Goal: Task Accomplishment & Management: Manage account settings

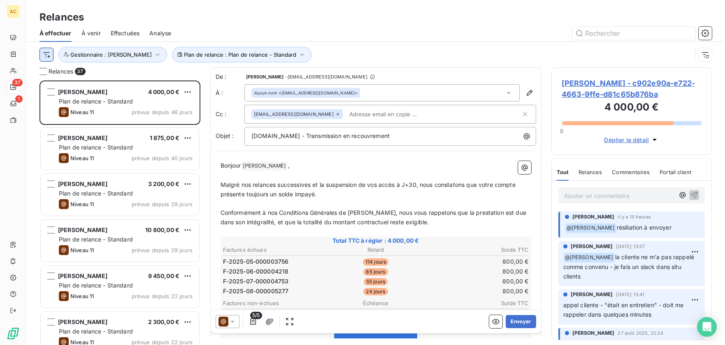
click at [44, 56] on html "AC 37 1 Relances À effectuer À venir Effectuées Analyse Plan de relance : Plan …" at bounding box center [362, 172] width 725 height 345
click at [351, 27] on html "AC 37 1 Relances À effectuer À venir Effectuées Analyse Plan de relance : Plan …" at bounding box center [362, 172] width 725 height 345
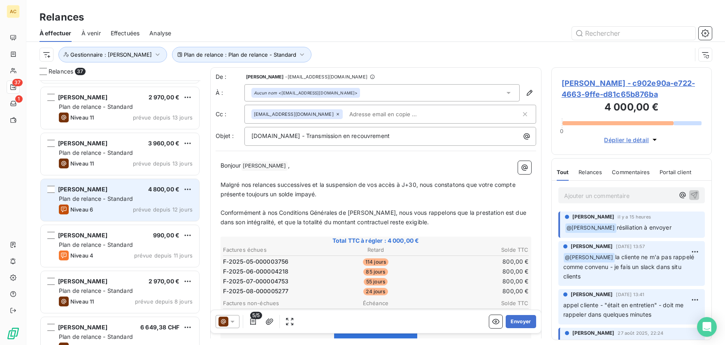
scroll to position [467, 0]
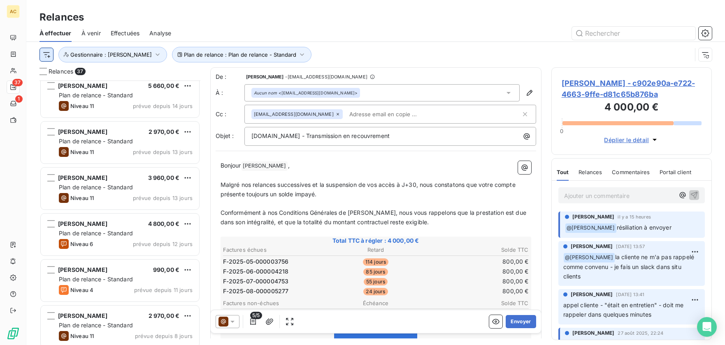
click at [52, 56] on html "AC 37 1 Relances À effectuer À venir Effectuées Analyse Plan de relance : Plan …" at bounding box center [362, 172] width 725 height 345
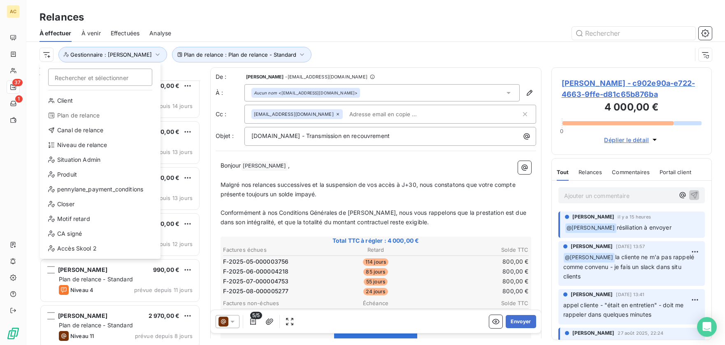
scroll to position [0, 0]
click at [90, 132] on div "Canal de relance" at bounding box center [100, 130] width 114 height 13
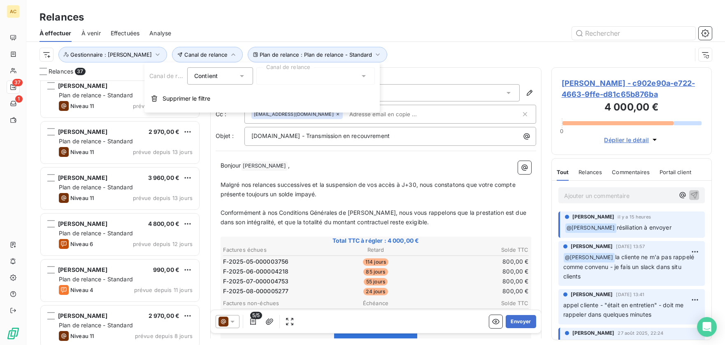
click at [249, 79] on div "Contient is" at bounding box center [220, 75] width 66 height 17
click at [245, 108] on span "Ne contient pas" at bounding box center [226, 110] width 44 height 7
click at [315, 79] on div at bounding box center [315, 75] width 118 height 17
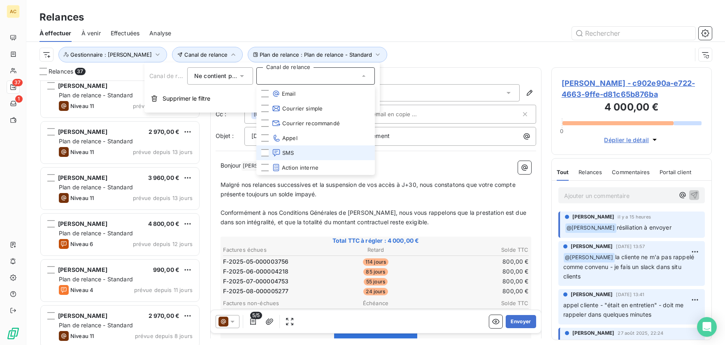
click at [300, 150] on li "SMS" at bounding box center [315, 153] width 118 height 15
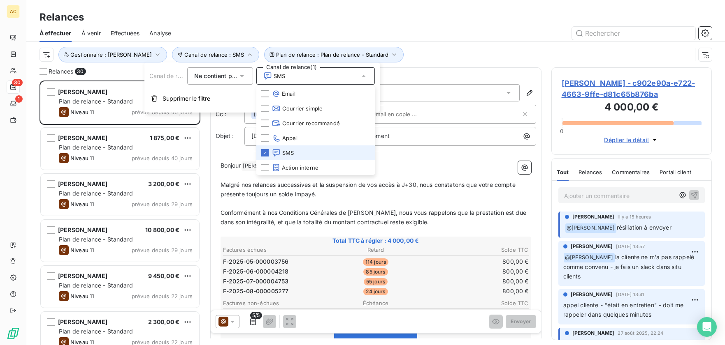
scroll to position [259, 154]
drag, startPoint x: 415, startPoint y: 31, endPoint x: 403, endPoint y: 44, distance: 17.5
click at [416, 31] on div at bounding box center [446, 33] width 531 height 13
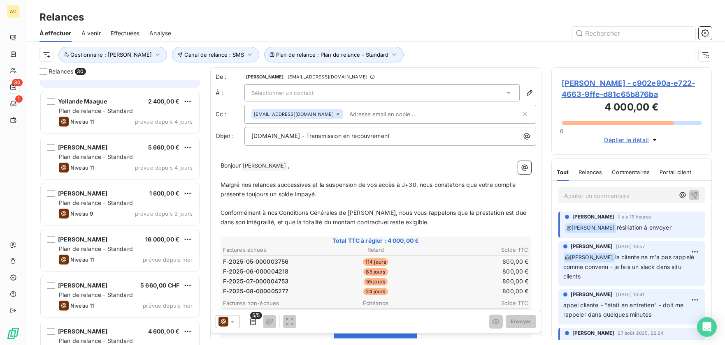
scroll to position [825, 0]
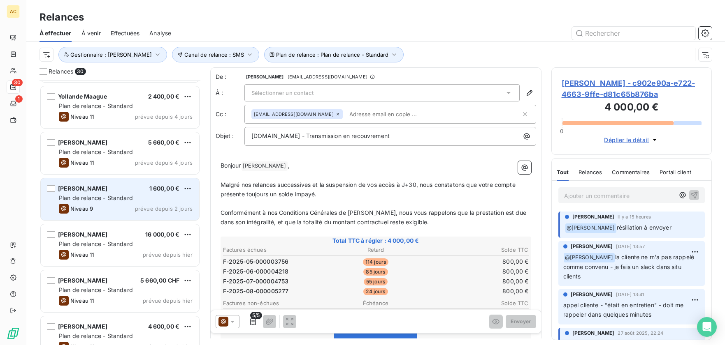
click at [114, 210] on div "Niveau 9 prévue depuis 2 jours" at bounding box center [126, 209] width 134 height 10
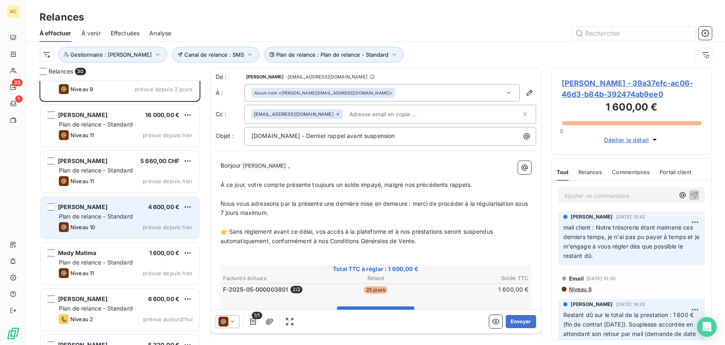
scroll to position [945, 0]
click at [134, 227] on div "Niveau 10 prévue depuis hier" at bounding box center [126, 227] width 134 height 10
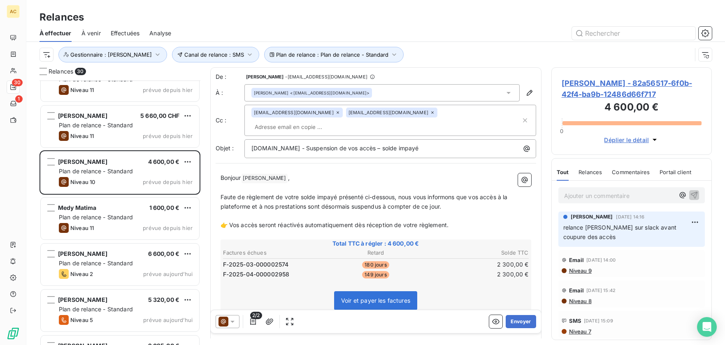
scroll to position [1054, 0]
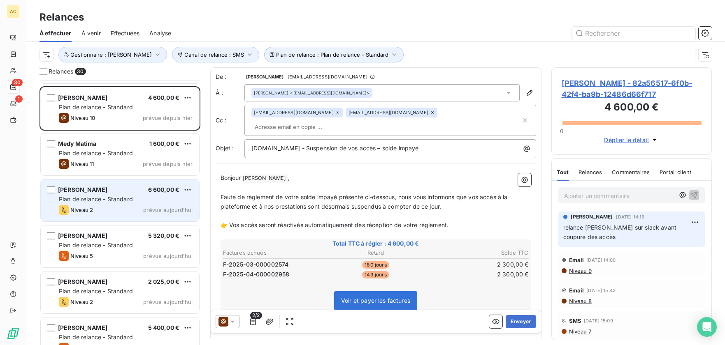
click at [110, 204] on div "Frédéric Jeanroy 6 600,00 € Plan de relance - Standard Niveau 2 prévue aujourd’…" at bounding box center [120, 201] width 158 height 42
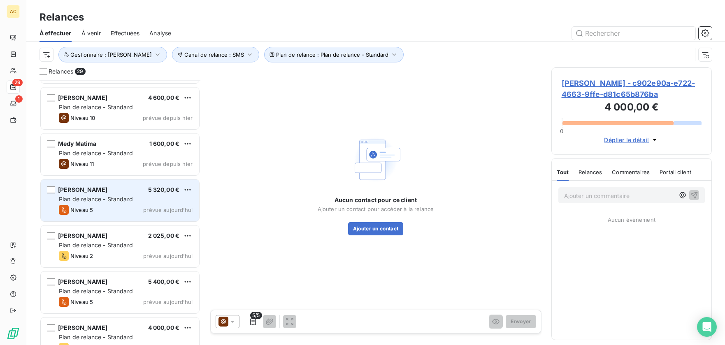
click at [118, 198] on span "Plan de relance - Standard" at bounding box center [96, 199] width 74 height 7
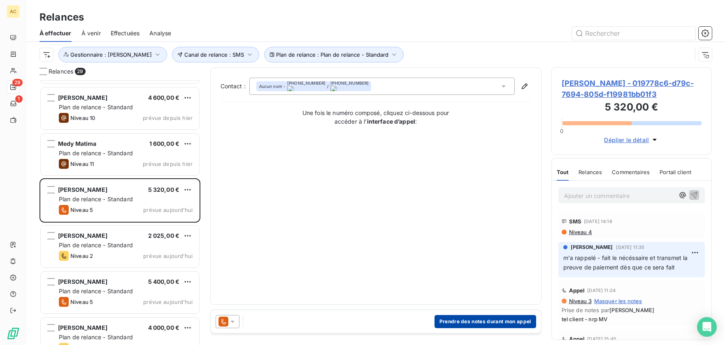
click at [514, 322] on button "Prendre des notes durant mon appel" at bounding box center [485, 321] width 102 height 13
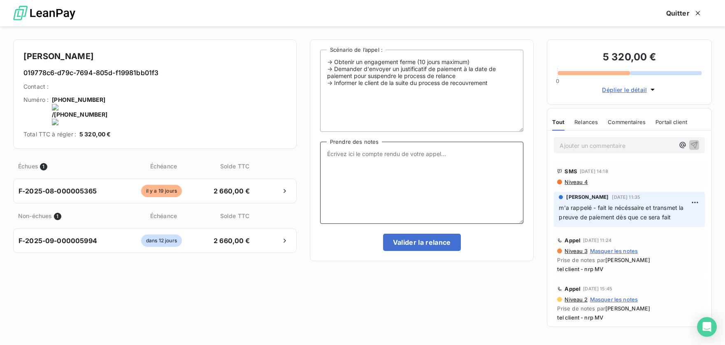
click at [393, 167] on textarea "Prendre des notes" at bounding box center [422, 183] width 204 height 82
click at [177, 89] on onoff-telecom-ce-actions-button at bounding box center [177, 89] width 0 height 0
click at [422, 174] on textarea "Prendre des notes" at bounding box center [422, 183] width 204 height 82
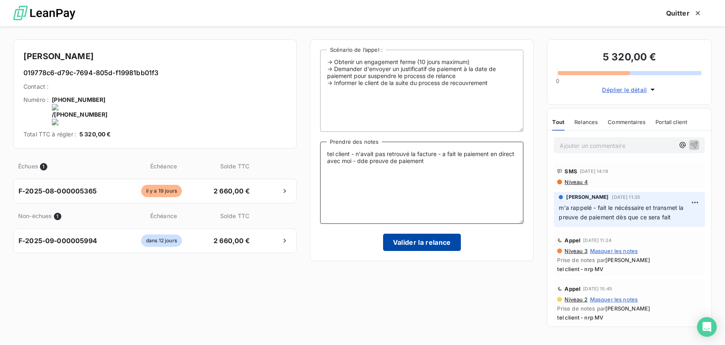
type textarea "tel client - n'avait pas retrouvé la facture - a fait le paiement en direct ave…"
click at [416, 241] on button "Valider la relance" at bounding box center [422, 242] width 78 height 17
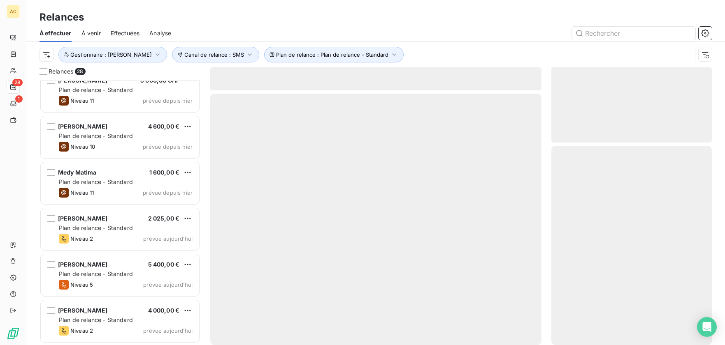
scroll to position [1025, 0]
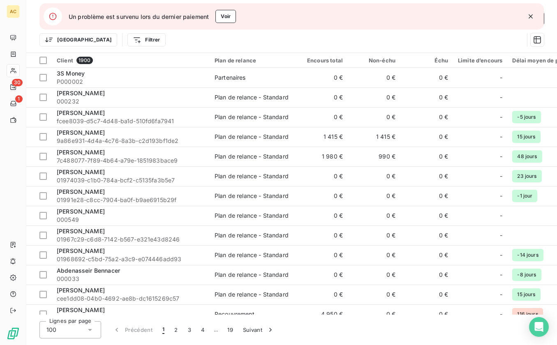
click at [530, 17] on icon "button" at bounding box center [531, 16] width 4 height 4
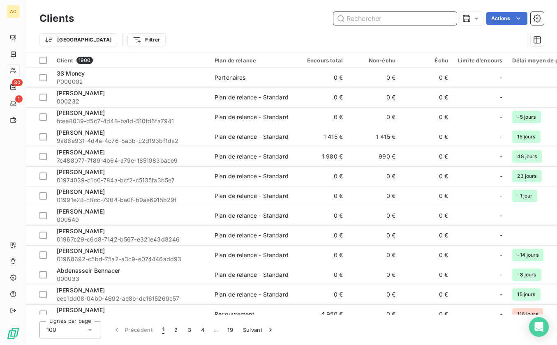
click at [357, 19] on input "text" at bounding box center [395, 18] width 123 height 13
click at [358, 20] on input "text" at bounding box center [395, 18] width 123 height 13
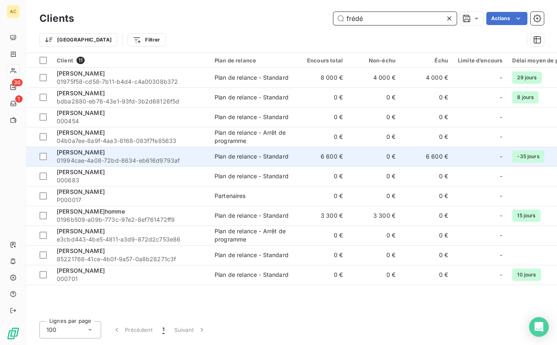
type input "frédé"
click at [125, 161] on span "01994cae-4a08-72bd-8634-eb616d9793af" at bounding box center [131, 161] width 148 height 8
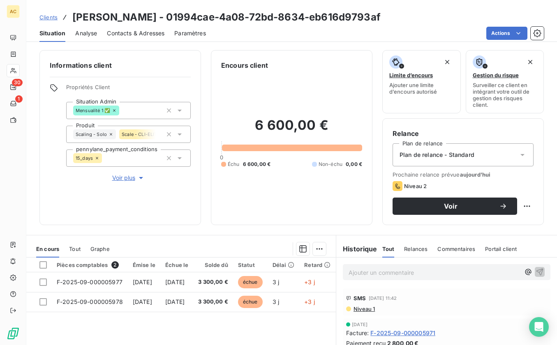
click at [126, 179] on span "Voir plus" at bounding box center [128, 178] width 33 height 8
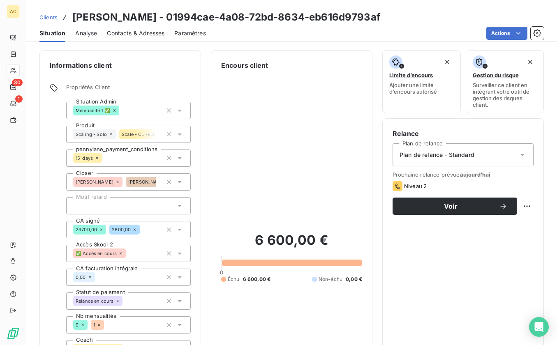
scroll to position [126, 0]
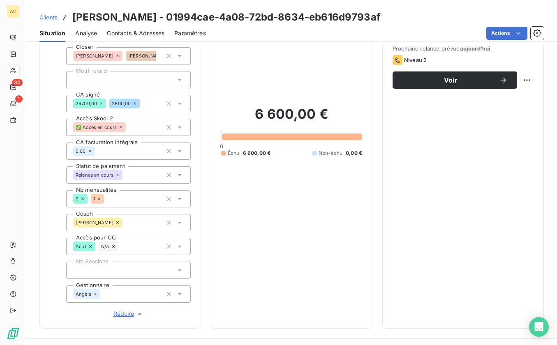
click at [178, 296] on icon at bounding box center [180, 294] width 8 height 8
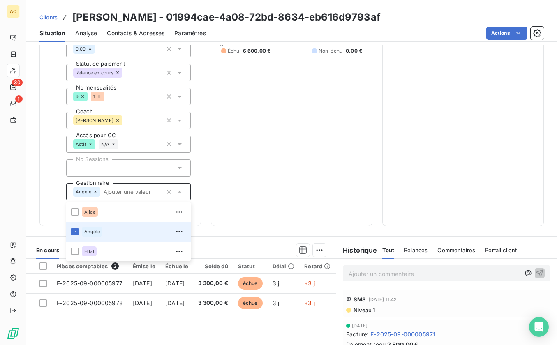
scroll to position [241, 0]
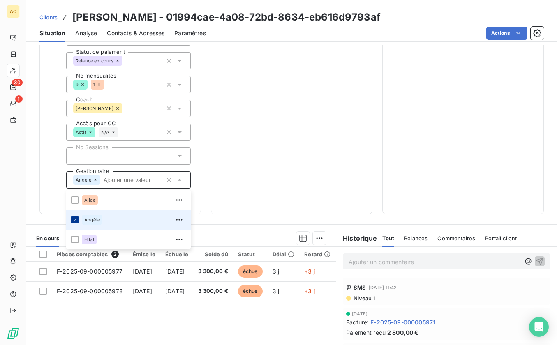
click at [74, 220] on icon at bounding box center [74, 220] width 5 height 5
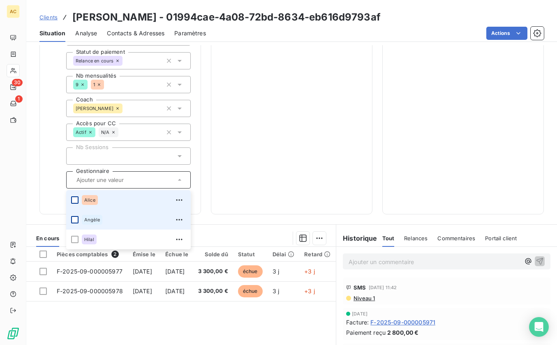
click at [76, 202] on div at bounding box center [74, 200] width 7 height 7
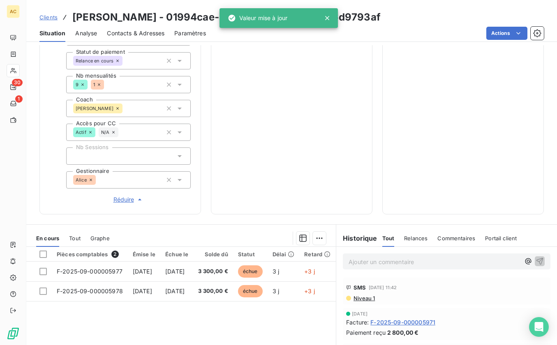
click at [204, 187] on div "Informations client Propriétés Client Situation Admin Mensualité 1 ✅ Produit Sc…" at bounding box center [291, 12] width 531 height 405
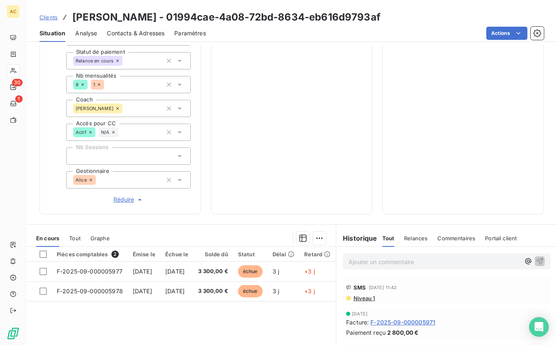
click at [46, 18] on span "Clients" at bounding box center [48, 17] width 18 height 7
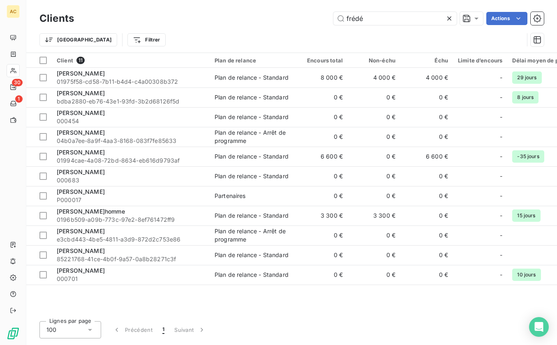
click at [449, 19] on icon at bounding box center [449, 18] width 8 height 8
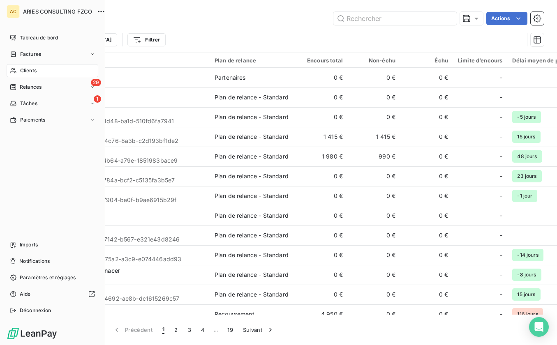
click at [14, 72] on icon at bounding box center [13, 70] width 7 height 7
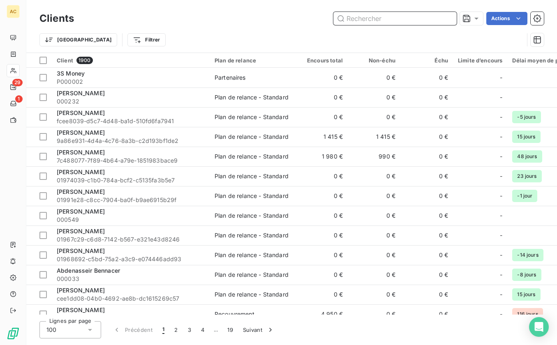
click at [359, 19] on input "text" at bounding box center [395, 18] width 123 height 13
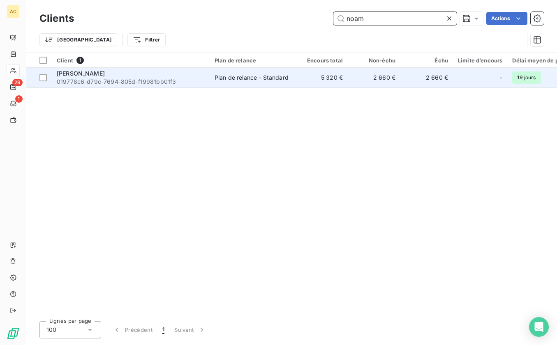
type input "noam"
click at [135, 81] on span "019778c6-d79c-7694-805d-f19981bb01f3" at bounding box center [131, 82] width 148 height 8
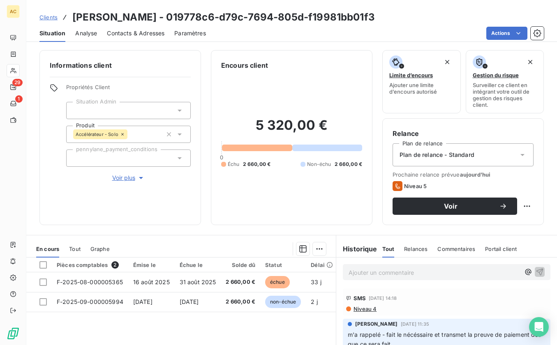
scroll to position [26, 0]
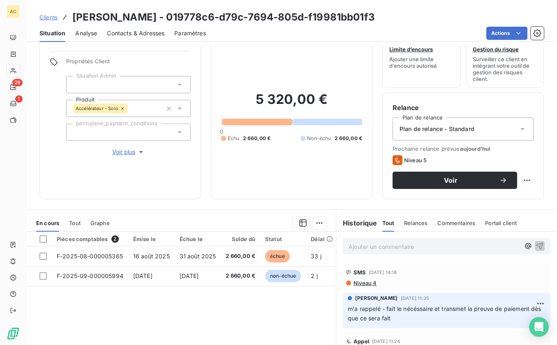
click at [75, 218] on div "Tout" at bounding box center [75, 223] width 12 height 17
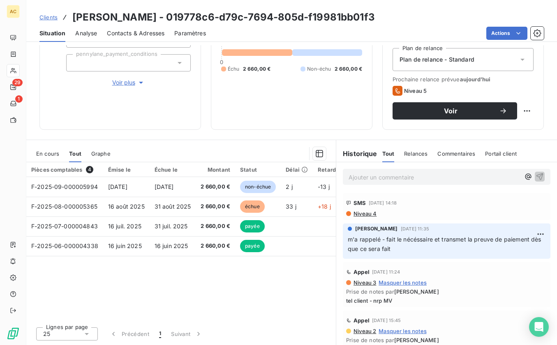
scroll to position [16, 0]
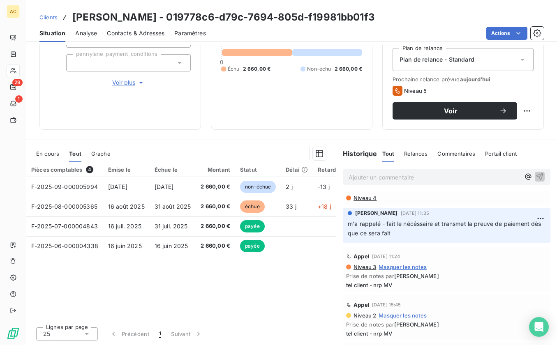
click at [143, 32] on span "Contacts & Adresses" at bounding box center [136, 33] width 58 height 8
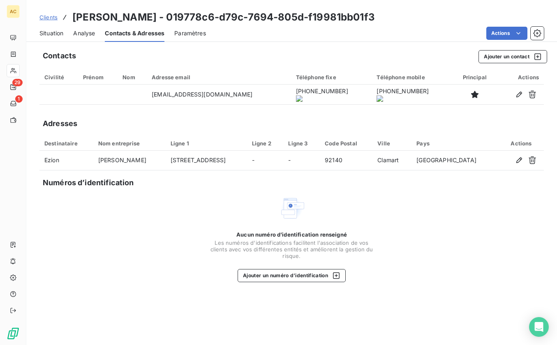
click at [51, 32] on span "Situation" at bounding box center [51, 33] width 24 height 8
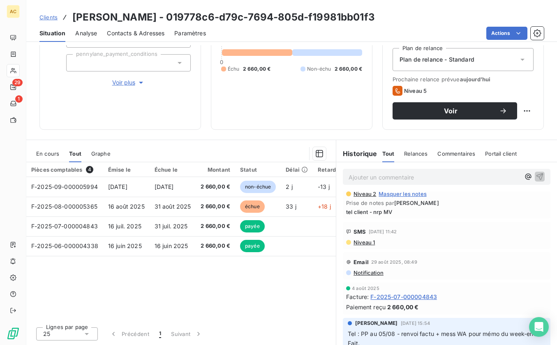
scroll to position [139, 0]
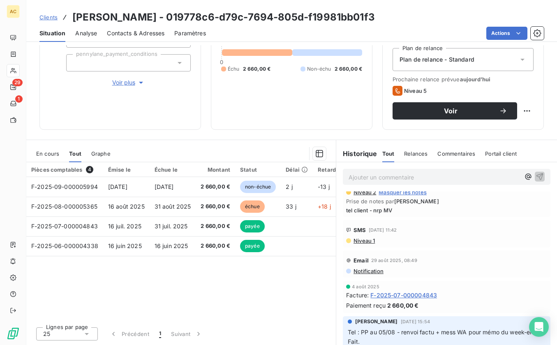
click at [367, 271] on span "Notification" at bounding box center [368, 271] width 31 height 7
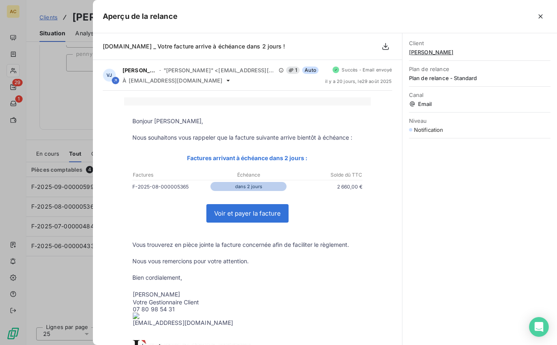
click at [70, 293] on div at bounding box center [278, 172] width 557 height 345
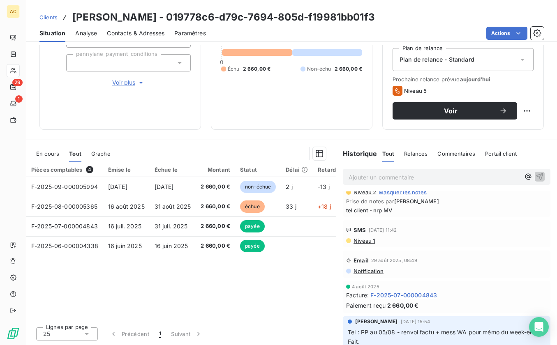
click at [370, 271] on span "Notification" at bounding box center [368, 271] width 31 height 7
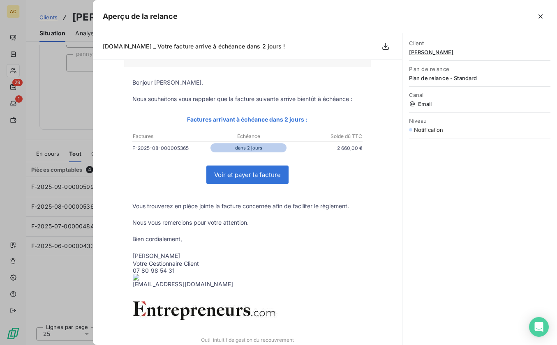
scroll to position [0, 0]
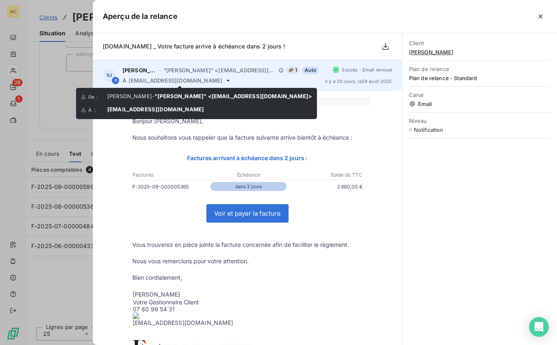
click at [225, 83] on icon at bounding box center [228, 80] width 7 height 7
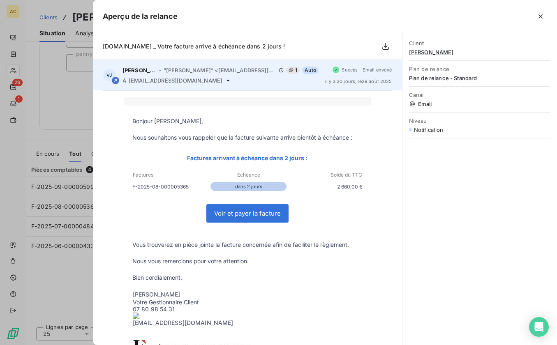
click at [225, 82] on icon at bounding box center [228, 80] width 7 height 7
click at [227, 81] on icon at bounding box center [228, 81] width 3 height 2
click at [225, 81] on icon at bounding box center [228, 80] width 7 height 7
click at [162, 81] on span "[EMAIL_ADDRESS][DOMAIN_NAME]" at bounding box center [176, 80] width 94 height 7
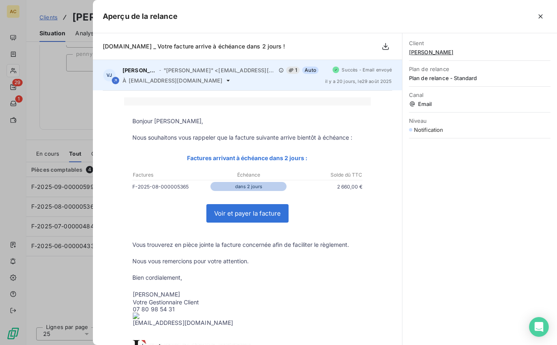
click at [206, 69] on span ""[PERSON_NAME]" <[EMAIL_ADDRESS][DOMAIN_NAME]>" at bounding box center [220, 70] width 113 height 7
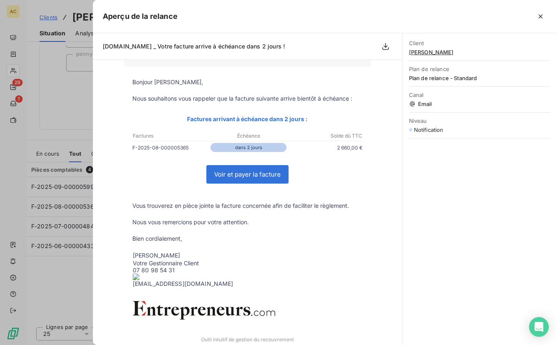
scroll to position [80, 0]
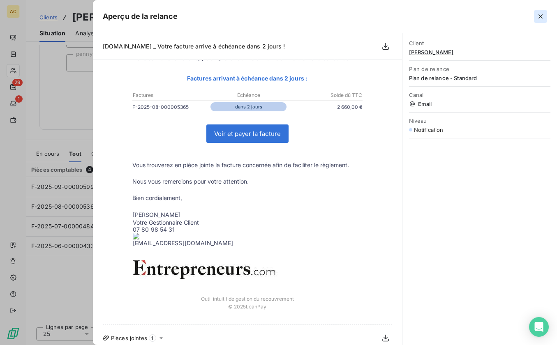
click at [542, 16] on icon "button" at bounding box center [541, 16] width 8 height 8
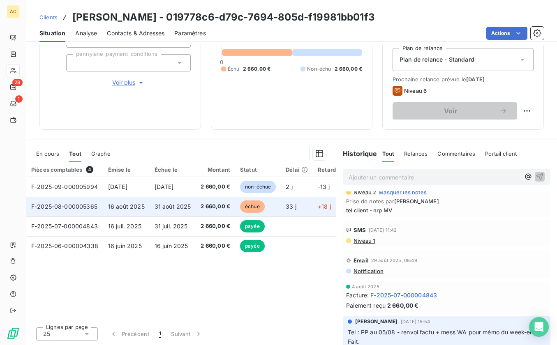
click at [98, 205] on td "F-2025-08-000005365" at bounding box center [64, 207] width 77 height 20
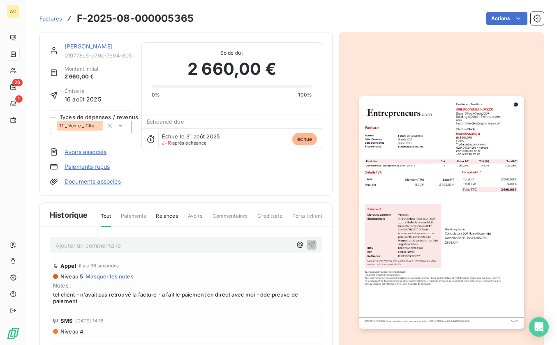
click at [81, 166] on link "Paiements reçus" at bounding box center [87, 167] width 45 height 8
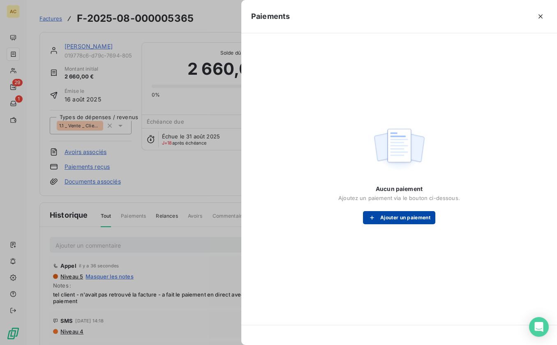
click at [387, 221] on button "Ajouter un paiement" at bounding box center [399, 217] width 72 height 13
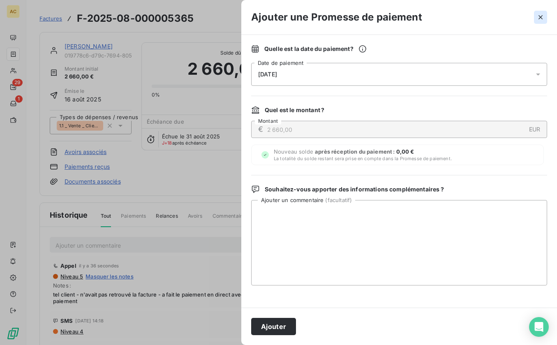
click at [538, 21] on icon "button" at bounding box center [541, 17] width 8 height 8
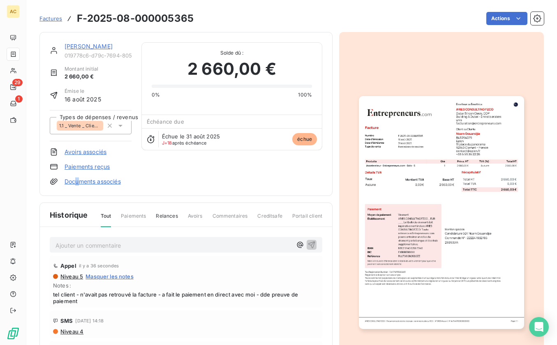
click at [78, 181] on link "Documents associés" at bounding box center [93, 182] width 56 height 8
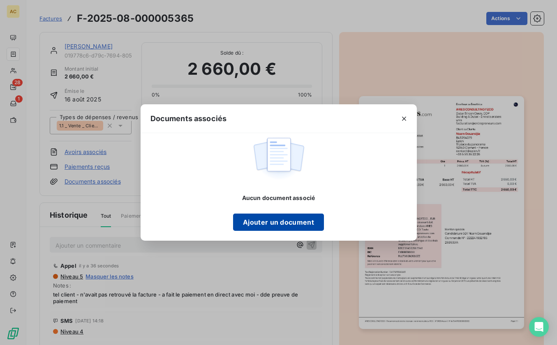
click at [273, 226] on button "Ajouter un document" at bounding box center [278, 222] width 91 height 17
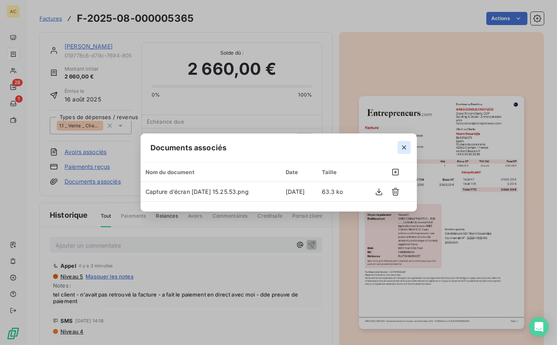
click at [403, 146] on icon "button" at bounding box center [404, 148] width 8 height 8
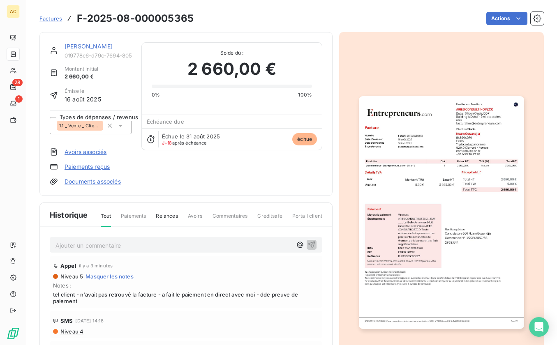
click at [74, 43] on link "[PERSON_NAME]" at bounding box center [89, 46] width 48 height 7
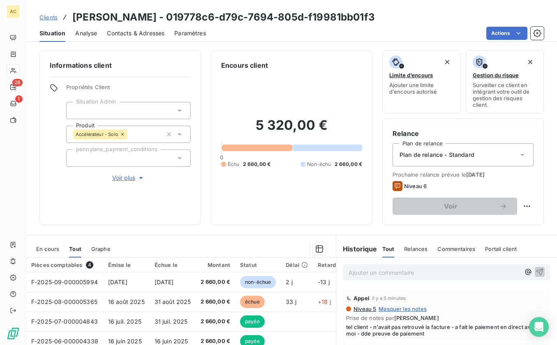
click at [48, 19] on span "Clients" at bounding box center [48, 17] width 18 height 7
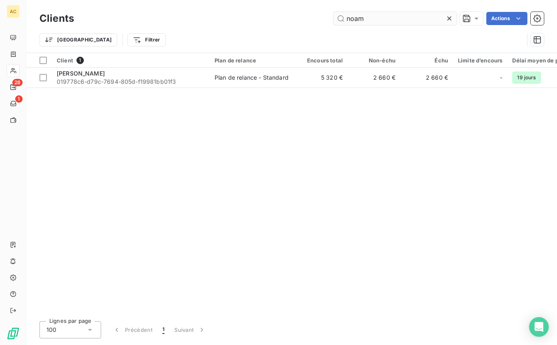
drag, startPoint x: 362, startPoint y: 21, endPoint x: 345, endPoint y: 18, distance: 17.9
click at [343, 18] on input "noam" at bounding box center [395, 18] width 123 height 13
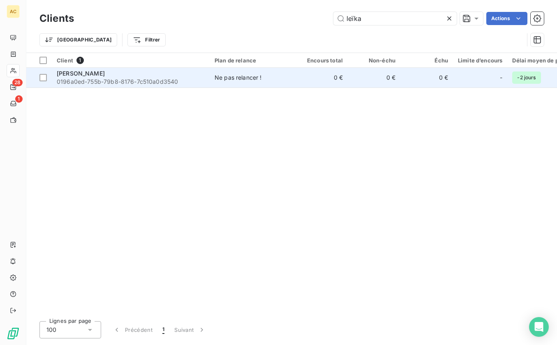
type input "leïka"
click at [141, 82] on span "0196a0ed-755b-79b8-8176-7c510a0d3540" at bounding box center [131, 82] width 148 height 8
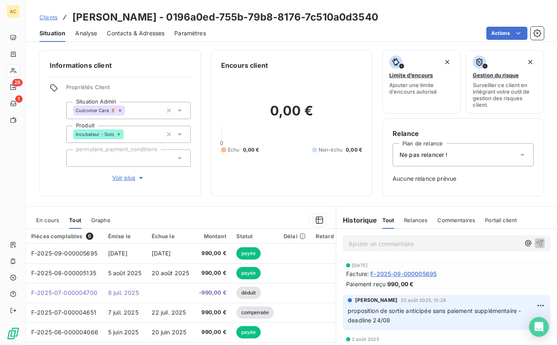
click at [438, 159] on span "Ne pas relancer !" at bounding box center [424, 155] width 48 height 8
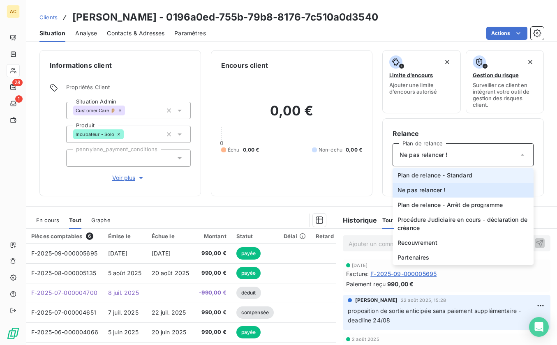
click at [448, 179] on span "Plan de relance - Standard" at bounding box center [435, 176] width 75 height 8
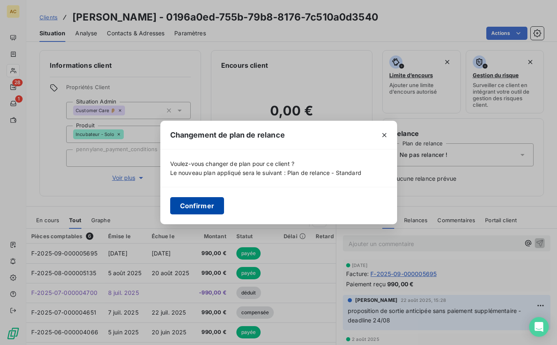
click at [208, 207] on button "Confirmer" at bounding box center [197, 205] width 54 height 17
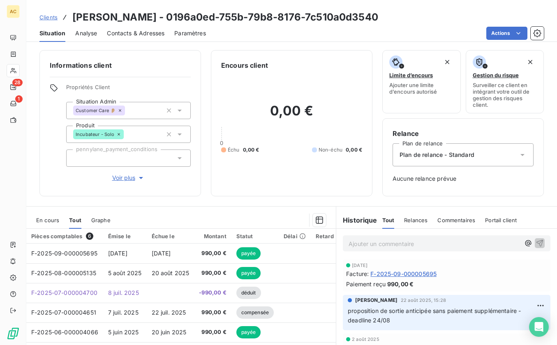
click at [292, 190] on div "Encours client 0,00 € 0 Échu 0,00 € Non-échu 0,00 €" at bounding box center [292, 123] width 162 height 146
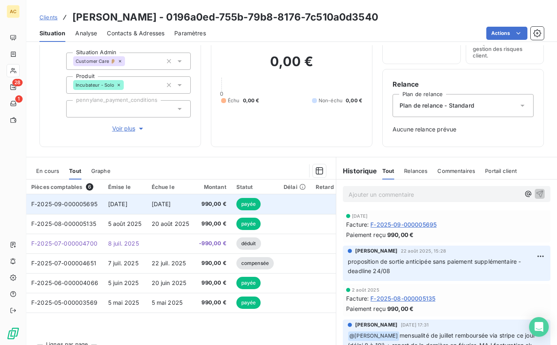
scroll to position [41, 0]
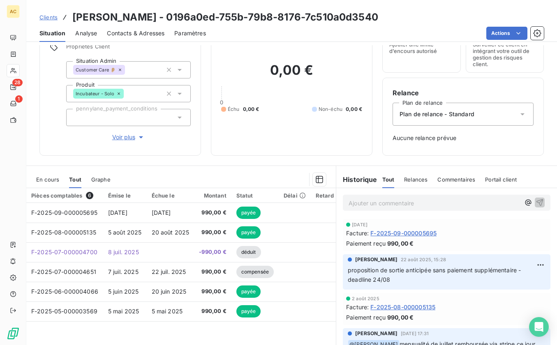
click at [369, 204] on p "Ajouter un commentaire ﻿" at bounding box center [435, 203] width 172 height 10
click at [371, 202] on p "Ajouter un commentaire ﻿" at bounding box center [435, 203] width 172 height 10
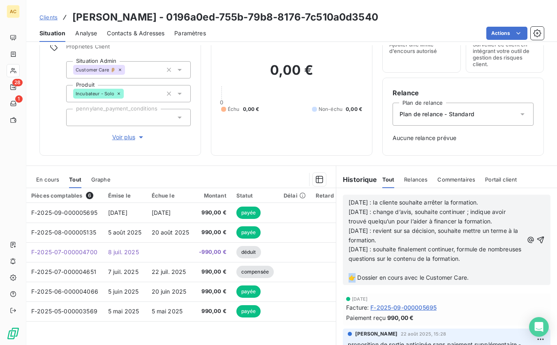
drag, startPoint x: 352, startPoint y: 278, endPoint x: 345, endPoint y: 276, distance: 7.9
click at [349, 276] on span "👉 Dossier en cours avec le Customer Care." at bounding box center [409, 277] width 120 height 7
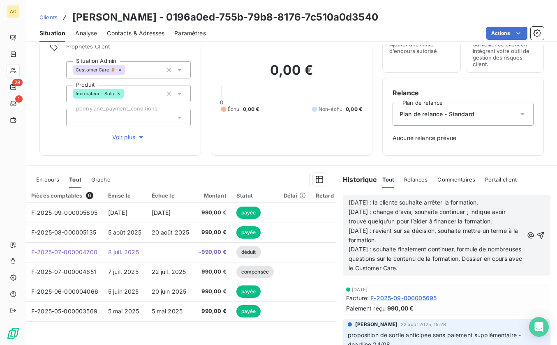
click at [343, 266] on div "[DATE] : la cliente souhaite arrêter la formation. [DATE] : change d’avis, souh…" at bounding box center [447, 235] width 208 height 81
click at [349, 269] on span "[DATE] : souhaite finalement continuer, formule de nombreuses questions sur le …" at bounding box center [437, 259] width 176 height 26
click at [466, 270] on p "[DATE] : souhaite finalement continuer, formule de nombreuses questions sur le …" at bounding box center [436, 259] width 175 height 28
drag, startPoint x: 460, startPoint y: 270, endPoint x: 433, endPoint y: 269, distance: 27.2
click at [433, 269] on p "[DATE] : souhaite finalement continuer, formule de nombreuses questions sur le …" at bounding box center [436, 259] width 175 height 28
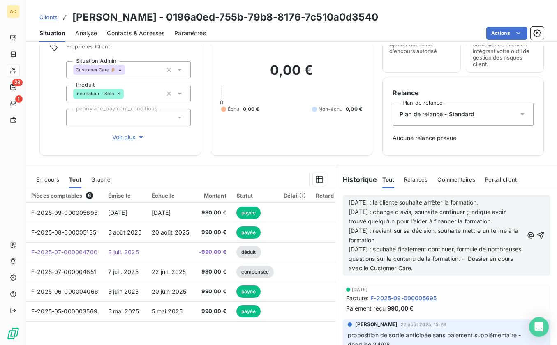
click at [466, 267] on p "[DATE] : souhaite finalement continuer, formule de nombreuses questions sur le …" at bounding box center [436, 259] width 175 height 28
drag, startPoint x: 434, startPoint y: 267, endPoint x: 409, endPoint y: 268, distance: 25.5
click at [409, 268] on p "[DATE] : souhaite finalement continuer, formule de nombreuses questions sur le …" at bounding box center [436, 259] width 175 height 28
click at [537, 236] on icon "button" at bounding box center [541, 236] width 8 height 8
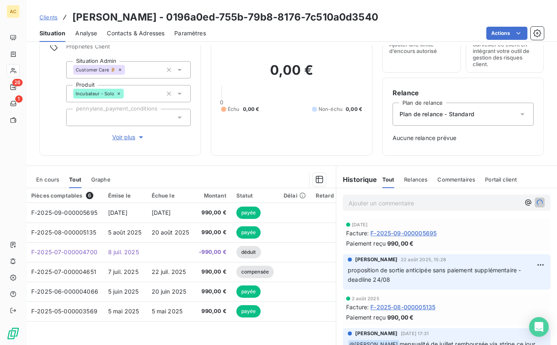
click at [114, 139] on span "Voir plus" at bounding box center [128, 137] width 33 height 8
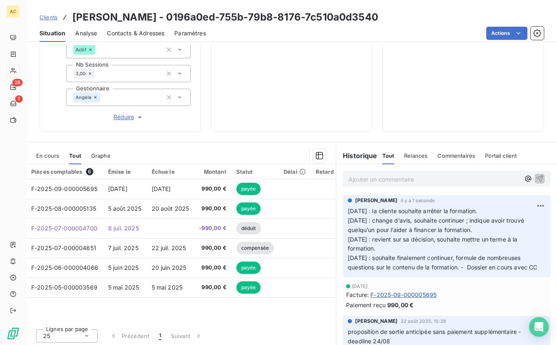
scroll to position [325, 0]
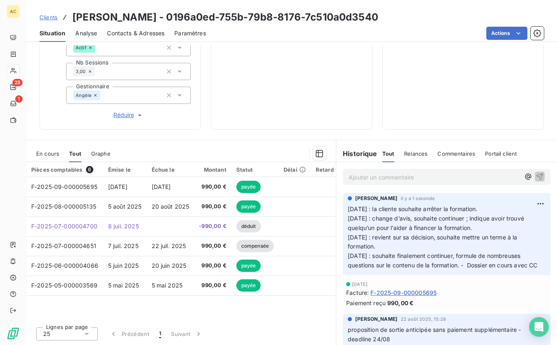
click at [375, 173] on p "Ajouter un commentaire ﻿" at bounding box center [435, 177] width 172 height 10
click at [45, 19] on span "Clients" at bounding box center [48, 17] width 18 height 7
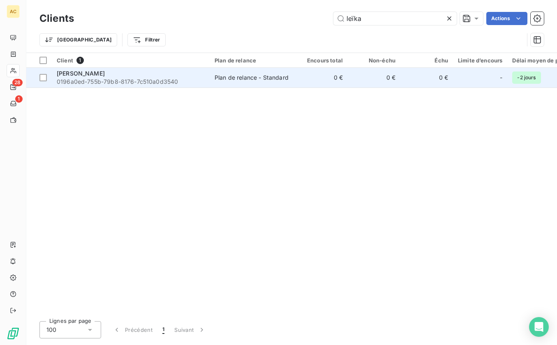
click at [144, 77] on div "[PERSON_NAME]" at bounding box center [131, 74] width 148 height 8
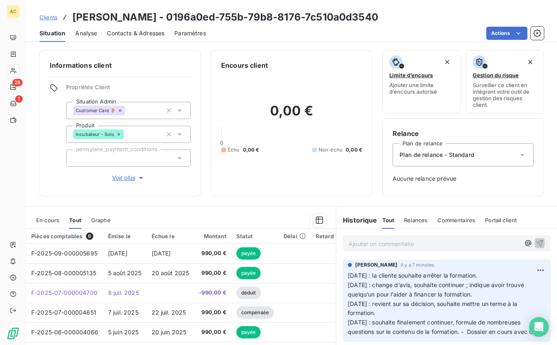
click at [379, 241] on p "Ajouter un commentaire ﻿" at bounding box center [435, 244] width 172 height 10
click at [30, 16] on div "Clients [PERSON_NAME] - 0196a0ed-755b-79b8-8176-7c510a0d3540" at bounding box center [291, 17] width 531 height 15
click at [48, 17] on span "Clients" at bounding box center [48, 17] width 18 height 7
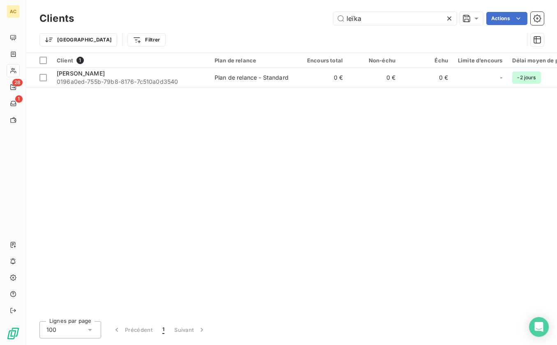
drag, startPoint x: 378, startPoint y: 20, endPoint x: 389, endPoint y: 21, distance: 11.6
click at [345, 9] on div "Clients leïka Actions Trier Filtrer" at bounding box center [291, 26] width 531 height 53
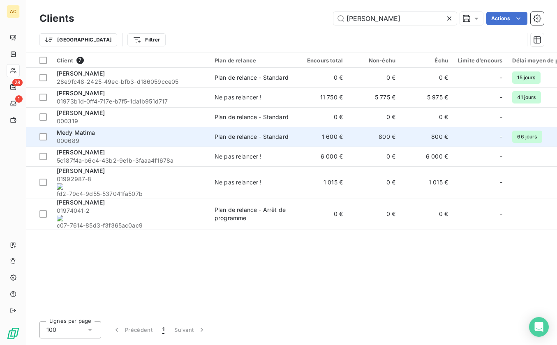
type input "[PERSON_NAME]"
click at [129, 141] on span "000689" at bounding box center [131, 141] width 148 height 8
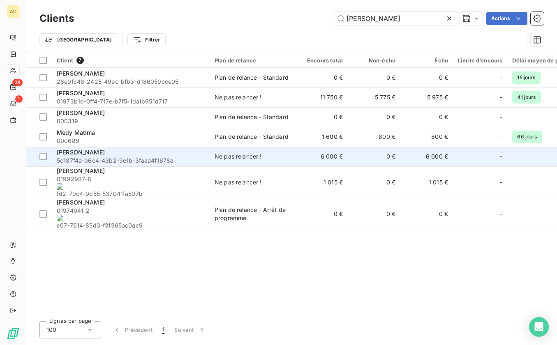
click at [132, 160] on span "5c187f4a-b6c4-43b2-9e1b-3faaa4f1678a" at bounding box center [131, 161] width 148 height 8
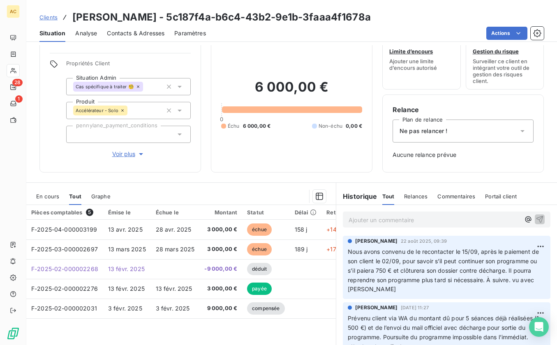
scroll to position [46, 0]
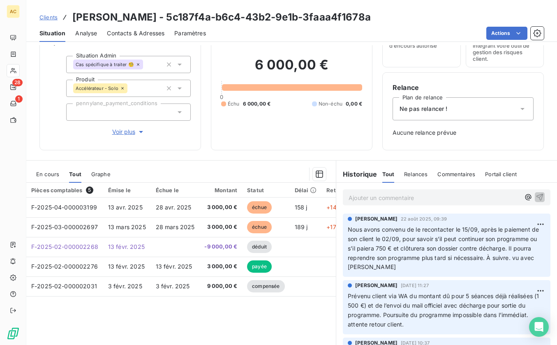
click at [128, 131] on span "Voir plus" at bounding box center [128, 132] width 33 height 8
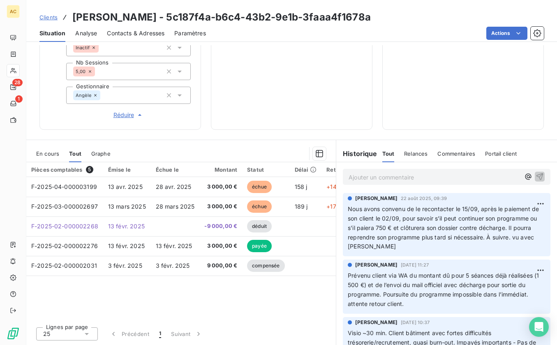
scroll to position [0, 0]
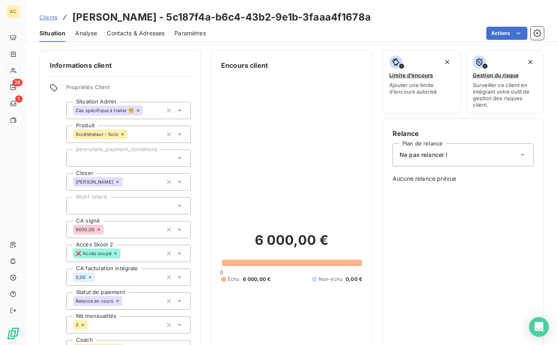
click at [129, 208] on div at bounding box center [128, 205] width 125 height 17
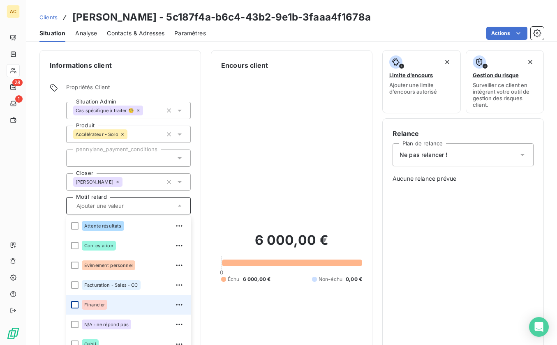
click at [74, 303] on div at bounding box center [74, 304] width 7 height 7
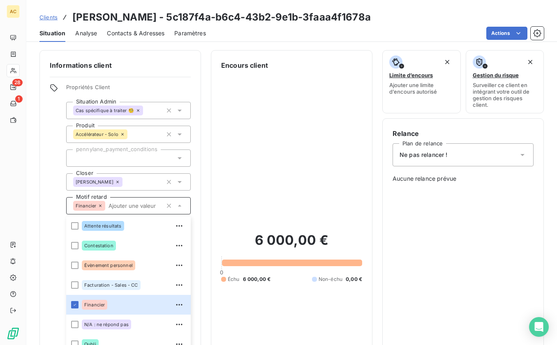
click at [46, 17] on span "Clients" at bounding box center [48, 17] width 18 height 7
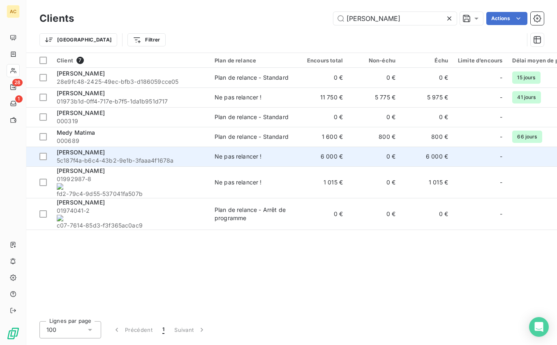
click at [104, 160] on span "5c187f4a-b6c4-43b2-9e1b-3faaa4f1678a" at bounding box center [131, 161] width 148 height 8
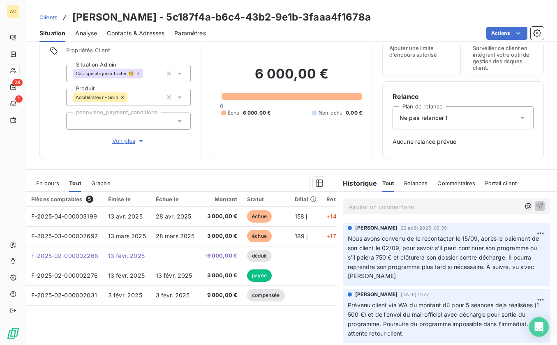
scroll to position [52, 0]
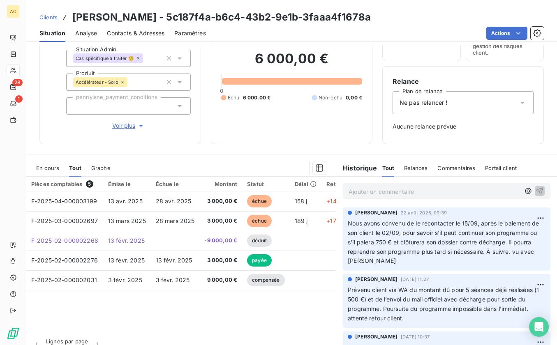
click at [372, 191] on p "Ajouter un commentaire ﻿" at bounding box center [435, 192] width 172 height 10
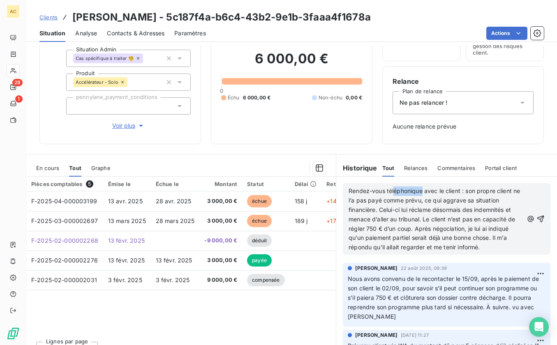
drag, startPoint x: 416, startPoint y: 193, endPoint x: 391, endPoint y: 194, distance: 25.5
click at [391, 194] on span "Rendez-vous téléphonique avec le client : son propre client ne l’a pas payé com…" at bounding box center [435, 219] width 173 height 63
drag, startPoint x: 430, startPoint y: 195, endPoint x: 393, endPoint y: 193, distance: 37.0
click at [393, 193] on p "Rendez-vous tél avec le client : son propre client ne l’a pas payé comme prévu,…" at bounding box center [436, 220] width 175 height 66
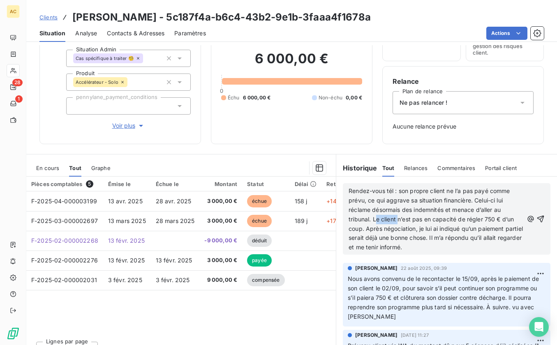
drag, startPoint x: 393, startPoint y: 219, endPoint x: 372, endPoint y: 219, distance: 21.0
click at [372, 219] on span "Rendez-vous tél : son propre client ne l’a pas payé comme prévu, ce qui aggrave…" at bounding box center [437, 219] width 176 height 63
click at [445, 236] on span "Rendez-vous tél : son propre client ne l’a pas payé comme prévu, ce qui aggrave…" at bounding box center [437, 219] width 176 height 63
click at [517, 246] on div "Rendez-vous tél : son propre client ne l’a pas payé comme prévu, ce qui aggrave…" at bounding box center [447, 219] width 196 height 67
click at [510, 250] on p "Rendez-vous tél : son propre client ne l’a pas payé comme prévu, ce qui aggrave…" at bounding box center [436, 220] width 175 height 66
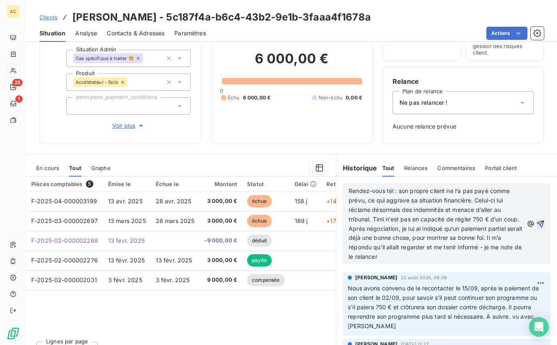
click at [537, 227] on icon "button" at bounding box center [541, 224] width 8 height 8
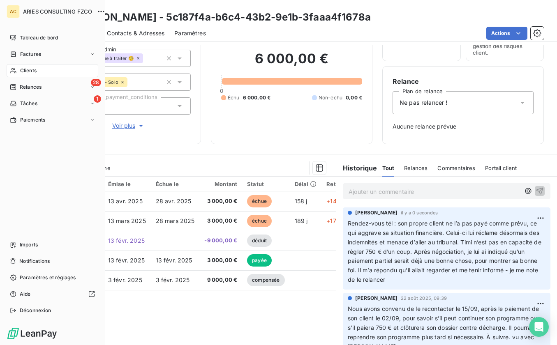
click at [23, 104] on span "Tâches" at bounding box center [28, 103] width 17 height 7
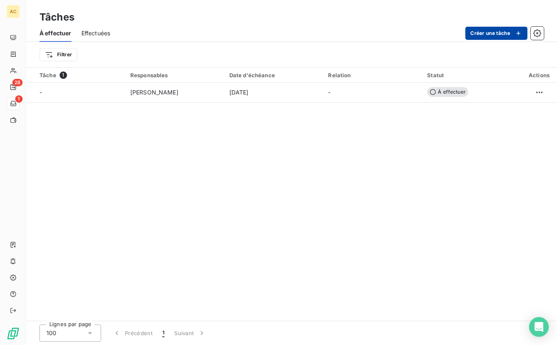
click at [498, 33] on button "Créer une tâche" at bounding box center [497, 33] width 62 height 13
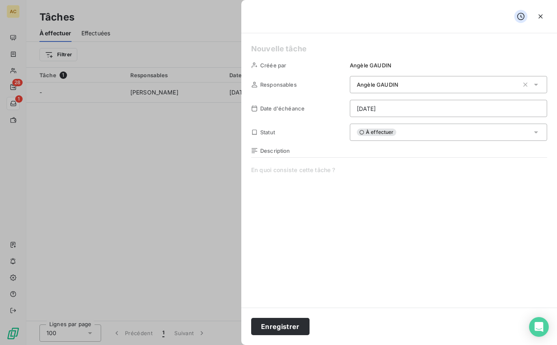
click at [290, 184] on span at bounding box center [399, 245] width 296 height 158
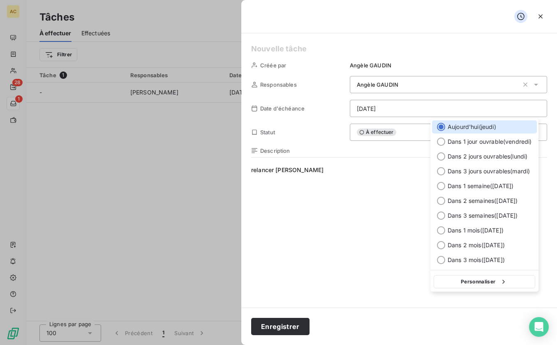
click at [378, 101] on html "AC 28 1 Tâches À effectuer Effectuées Créer une tâche Filtrer Tâche 1 Responsab…" at bounding box center [278, 172] width 557 height 345
click at [471, 282] on button "Personnaliser" at bounding box center [485, 282] width 102 height 13
select select "8"
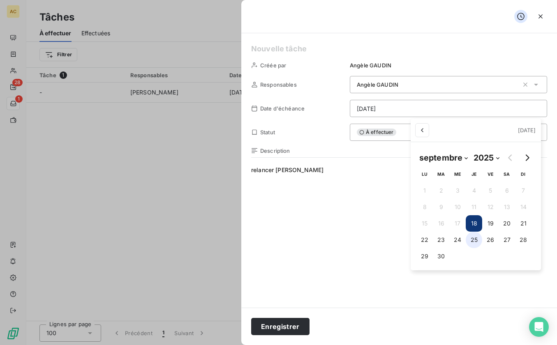
click at [473, 241] on button "25" at bounding box center [474, 240] width 16 height 16
type input "[DATE]"
click at [470, 278] on html "AC 28 1 Tâches À effectuer Effectuées Créer une tâche Filtrer Tâche 1 Responsab…" at bounding box center [278, 172] width 557 height 345
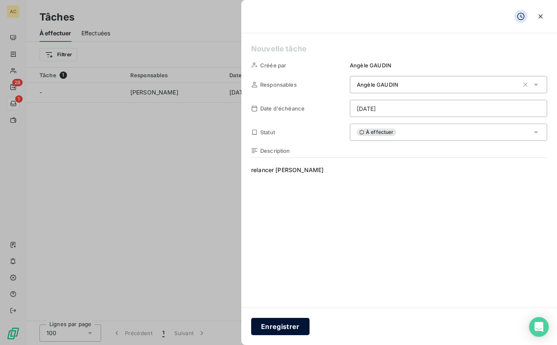
click at [281, 334] on button "Enregistrer" at bounding box center [280, 326] width 58 height 17
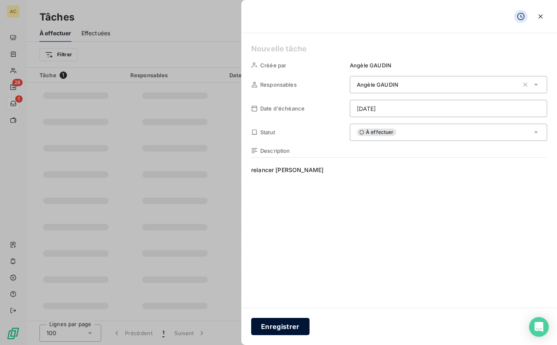
click at [278, 329] on button "Enregistrer" at bounding box center [280, 326] width 58 height 17
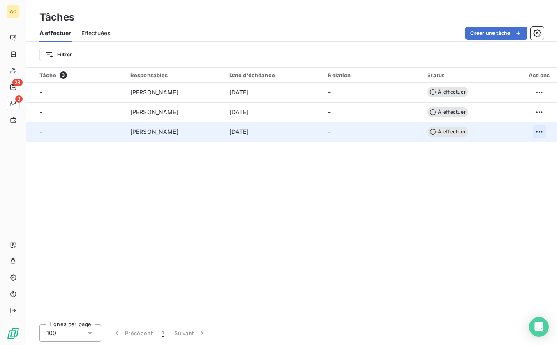
click at [539, 132] on html "AC 28 3 Tâches À effectuer Effectuées Créer une tâche Filtrer Tâche 3 Responsab…" at bounding box center [278, 172] width 557 height 345
click at [508, 152] on div "Supprimer la tâche" at bounding box center [507, 150] width 71 height 13
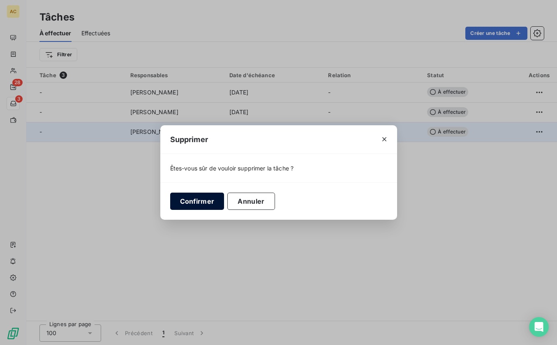
click at [200, 202] on button "Confirmer" at bounding box center [197, 201] width 54 height 17
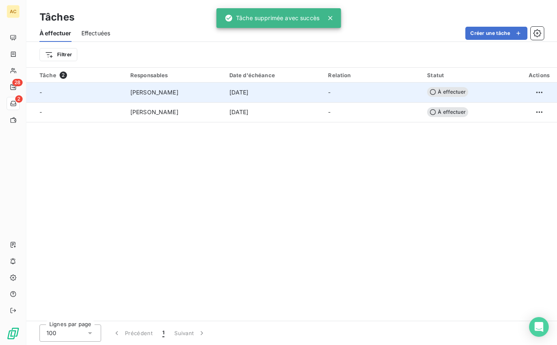
click at [195, 91] on div "[PERSON_NAME]" at bounding box center [174, 92] width 89 height 8
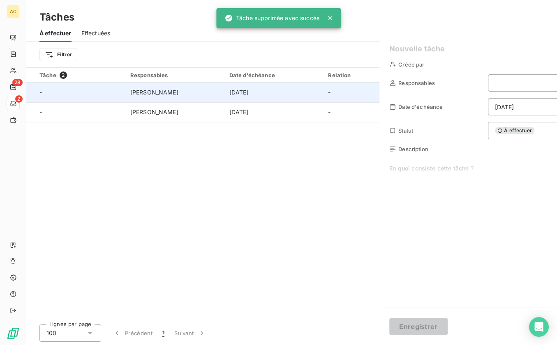
type input "[DATE]"
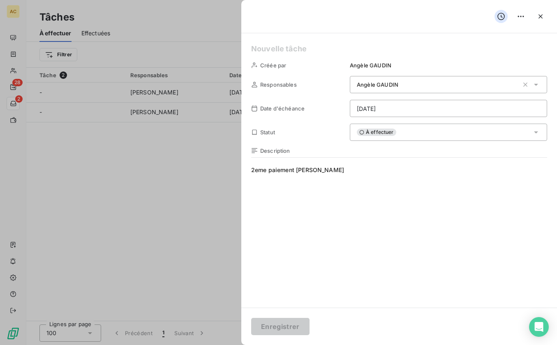
click at [187, 195] on div at bounding box center [278, 172] width 557 height 345
click at [542, 18] on icon "button" at bounding box center [541, 16] width 4 height 4
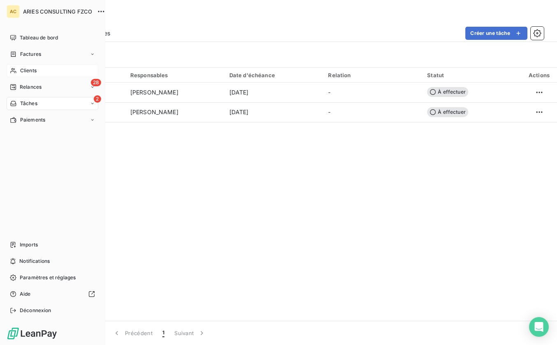
click at [28, 68] on span "Clients" at bounding box center [28, 70] width 16 height 7
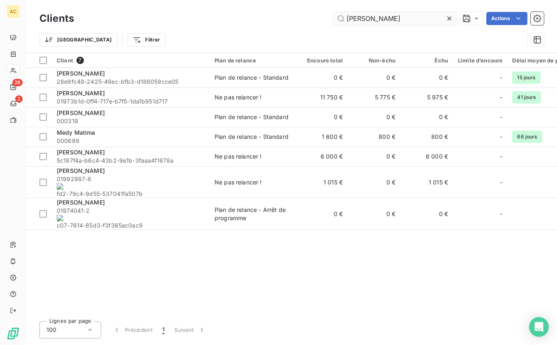
drag, startPoint x: 357, startPoint y: 20, endPoint x: 346, endPoint y: 19, distance: 11.1
click at [346, 19] on input "[PERSON_NAME]" at bounding box center [395, 18] width 123 height 13
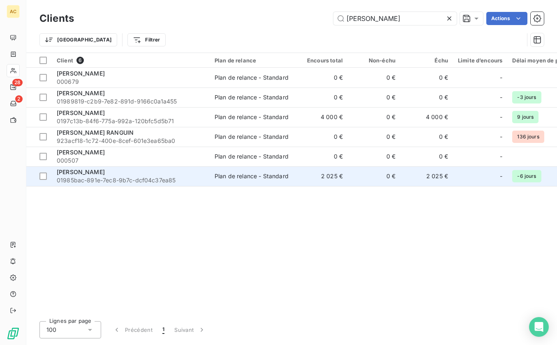
type input "[PERSON_NAME]"
click at [112, 179] on span "01985bac-891e-7ec8-9b7c-dcf04c37ea85" at bounding box center [131, 180] width 148 height 8
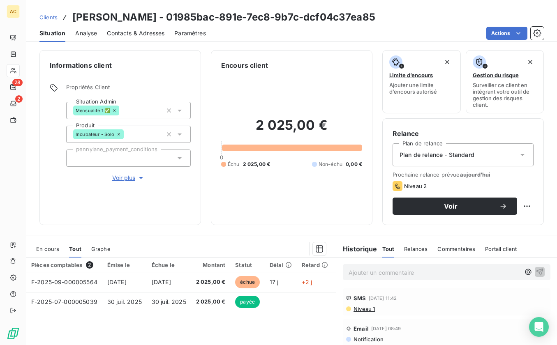
click at [123, 34] on span "Contacts & Adresses" at bounding box center [136, 33] width 58 height 8
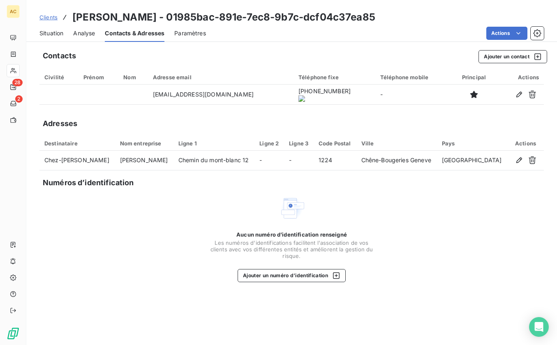
click at [44, 35] on span "Situation" at bounding box center [51, 33] width 24 height 8
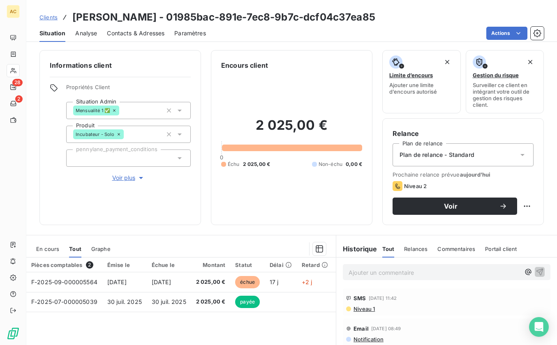
click at [366, 309] on span "Niveau 1" at bounding box center [364, 309] width 22 height 7
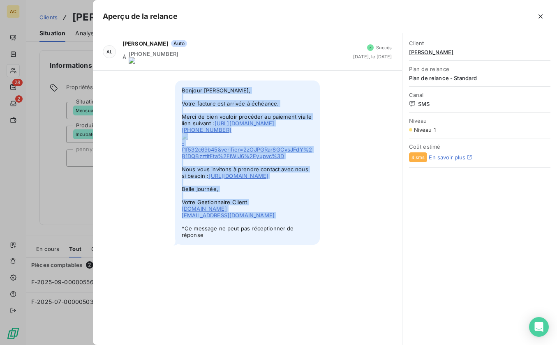
drag, startPoint x: 182, startPoint y: 84, endPoint x: 270, endPoint y: 196, distance: 142.3
click at [280, 221] on span "Bonjour [PERSON_NAME], Votre facture est arrivée à échéance. Merci de bien voul…" at bounding box center [247, 163] width 145 height 165
copy span "Bonjour [PERSON_NAME], Votre facture est arrivée à échéance. Merci de bien voul…"
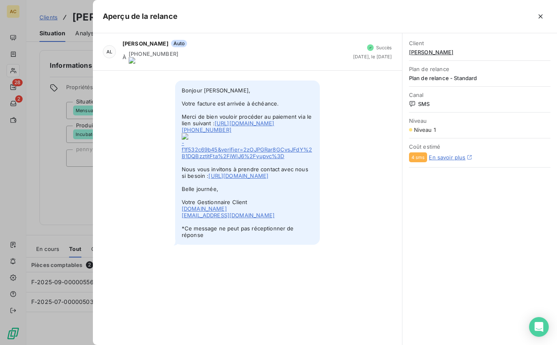
click at [36, 188] on div at bounding box center [278, 172] width 557 height 345
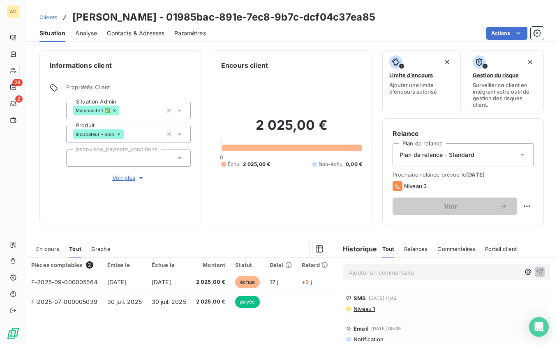
click at [119, 175] on span "Voir plus" at bounding box center [128, 178] width 33 height 8
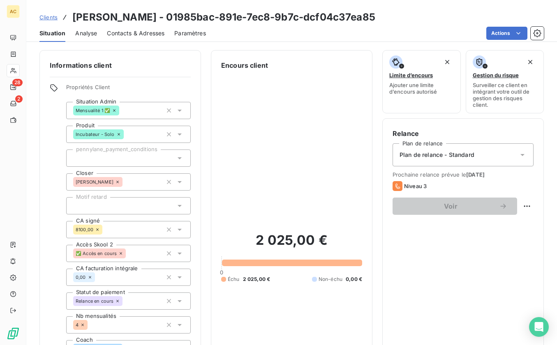
click at [121, 207] on div at bounding box center [128, 205] width 125 height 17
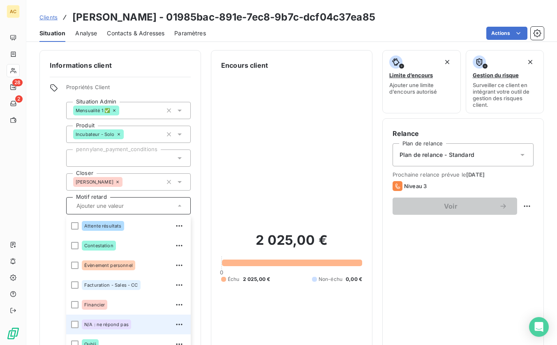
click at [122, 325] on span "N/A : ne répond pas" at bounding box center [106, 324] width 44 height 5
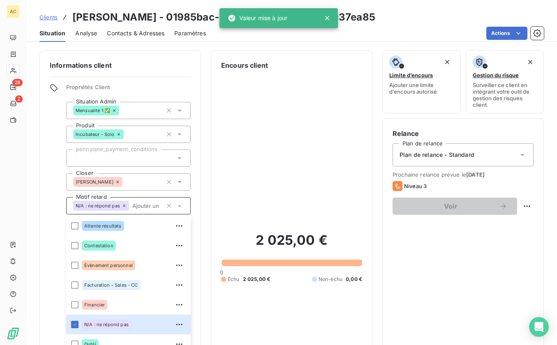
click at [52, 16] on span "Clients" at bounding box center [48, 17] width 18 height 7
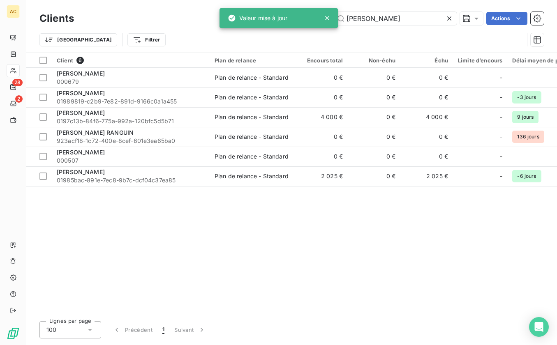
drag, startPoint x: 366, startPoint y: 16, endPoint x: 337, endPoint y: 16, distance: 28.4
click at [337, 16] on div "AC 28 2 Clients [PERSON_NAME] Actions Trier Filtrer Client 6 Plan de relance En…" at bounding box center [278, 172] width 557 height 345
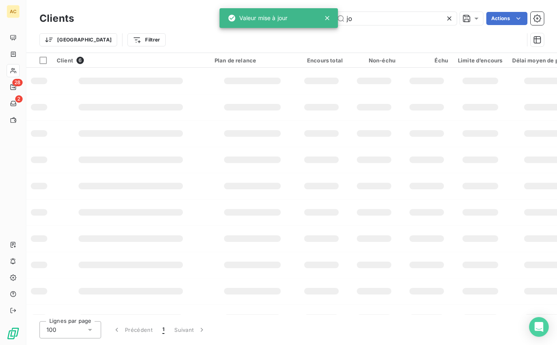
type input "j"
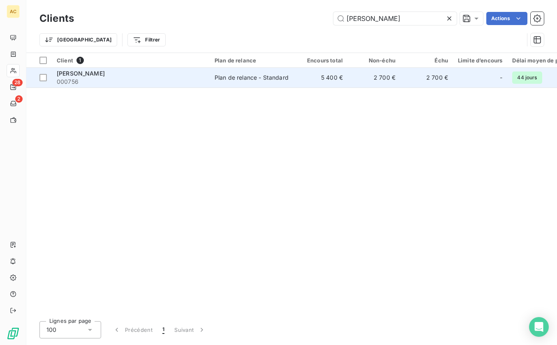
type input "[PERSON_NAME]"
click at [190, 83] on span "000756" at bounding box center [131, 82] width 148 height 8
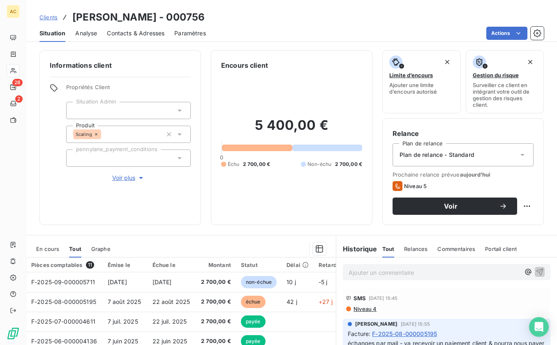
click at [129, 37] on span "Contacts & Adresses" at bounding box center [136, 33] width 58 height 8
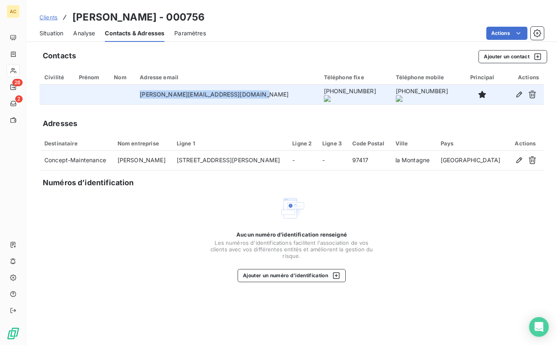
drag, startPoint x: 139, startPoint y: 96, endPoint x: 255, endPoint y: 93, distance: 115.6
click at [255, 93] on td "[PERSON_NAME][EMAIL_ADDRESS][DOMAIN_NAME]" at bounding box center [227, 95] width 184 height 20
copy td "[PERSON_NAME][EMAIL_ADDRESS][DOMAIN_NAME]"
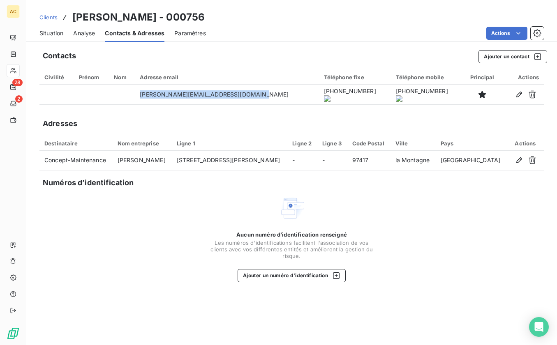
click at [47, 18] on span "Clients" at bounding box center [48, 17] width 18 height 7
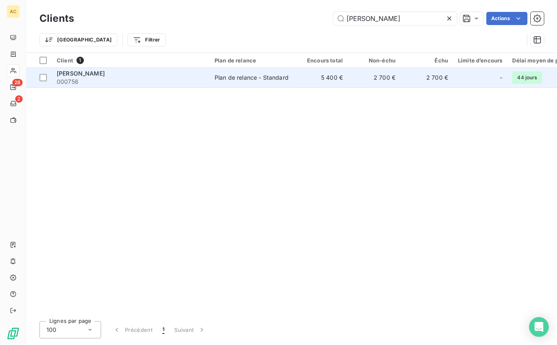
click at [83, 75] on span "[PERSON_NAME]" at bounding box center [81, 73] width 48 height 7
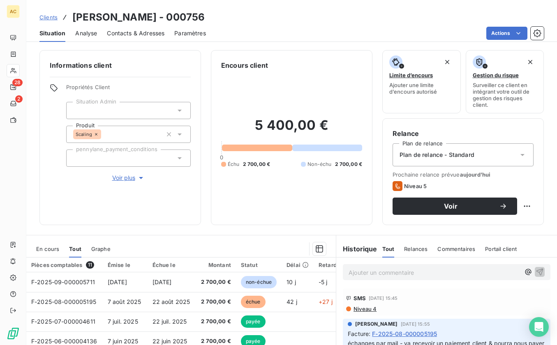
click at [128, 179] on span "Voir plus" at bounding box center [128, 178] width 33 height 8
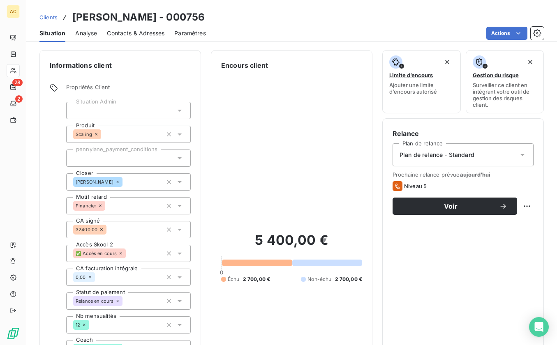
click at [140, 32] on span "Contacts & Adresses" at bounding box center [136, 33] width 58 height 8
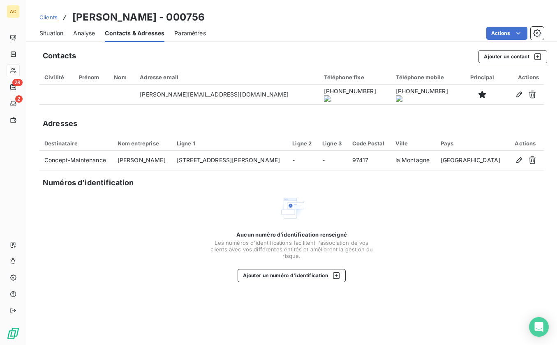
click at [44, 19] on span "Clients" at bounding box center [48, 17] width 18 height 7
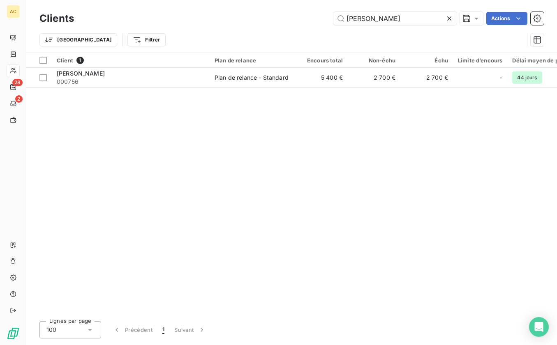
click at [90, 78] on span "000756" at bounding box center [131, 82] width 148 height 8
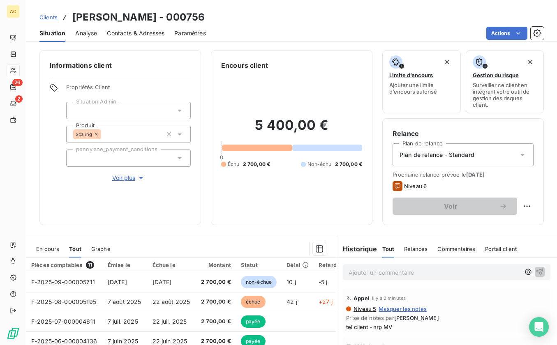
click at [49, 18] on span "Clients" at bounding box center [48, 17] width 18 height 7
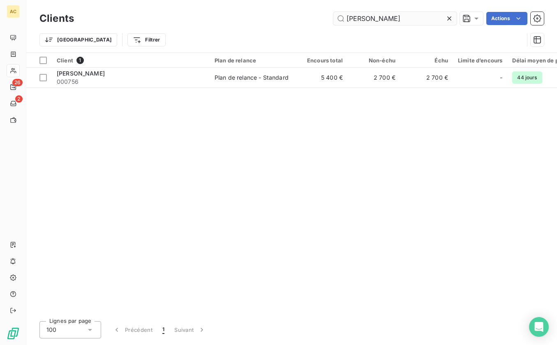
drag, startPoint x: 385, startPoint y: 21, endPoint x: 340, endPoint y: 15, distance: 45.7
click at [340, 15] on input "[PERSON_NAME]" at bounding box center [395, 18] width 123 height 13
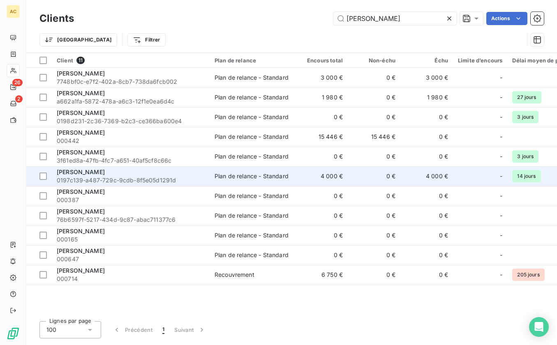
type input "[PERSON_NAME]"
click at [148, 179] on span "0197c139-a487-729c-9cdb-8f5e05d1291d" at bounding box center [131, 180] width 148 height 8
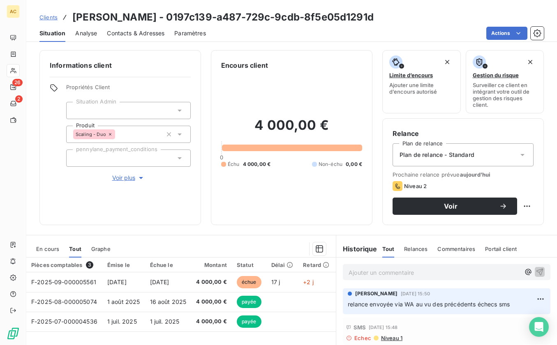
click at [128, 181] on span "Voir plus" at bounding box center [128, 178] width 33 height 8
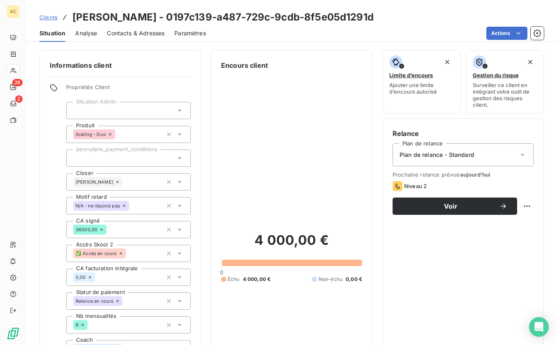
click at [127, 35] on span "Contacts & Adresses" at bounding box center [136, 33] width 58 height 8
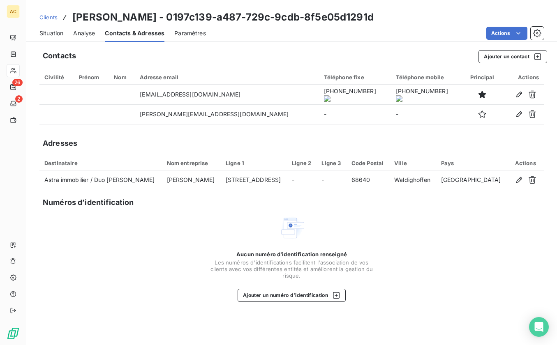
click at [49, 32] on span "Situation" at bounding box center [51, 33] width 24 height 8
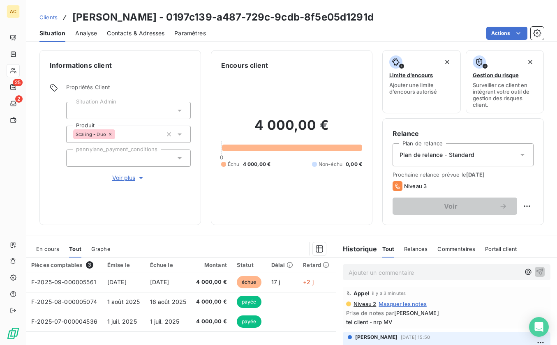
scroll to position [53, 0]
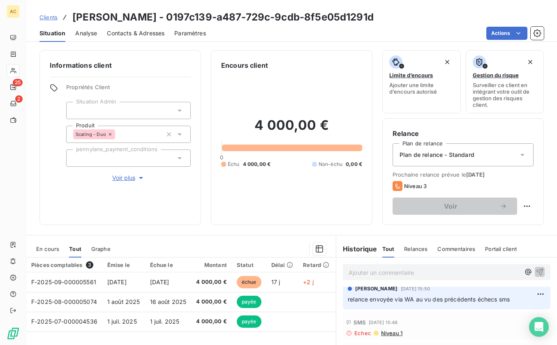
click at [43, 21] on link "Clients" at bounding box center [48, 17] width 18 height 8
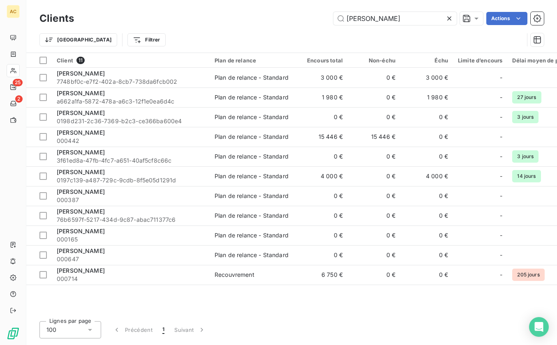
drag, startPoint x: 384, startPoint y: 18, endPoint x: 301, endPoint y: 22, distance: 83.2
click at [301, 22] on div "[PERSON_NAME]" at bounding box center [314, 18] width 460 height 13
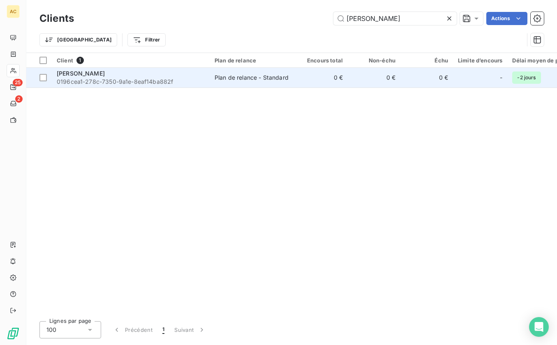
type input "[PERSON_NAME]"
click at [151, 83] on span "0196cea1-278c-7350-9a1e-8eaf14ba882f" at bounding box center [131, 82] width 148 height 8
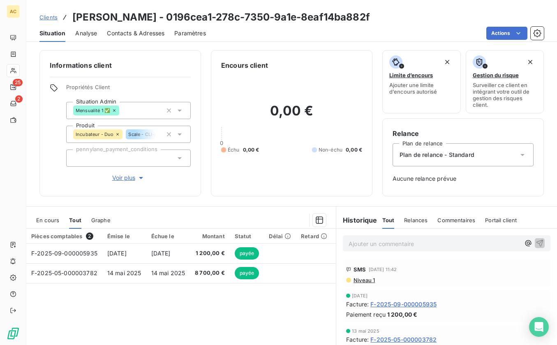
click at [130, 176] on span "Voir plus" at bounding box center [128, 178] width 33 height 8
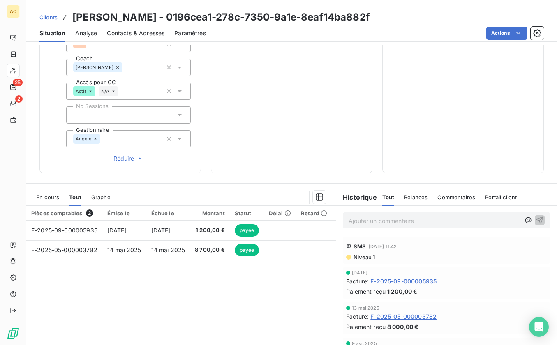
scroll to position [325, 0]
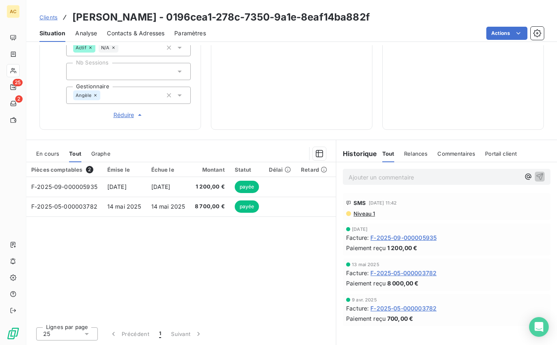
click at [353, 214] on span "Niveau 1" at bounding box center [364, 214] width 22 height 7
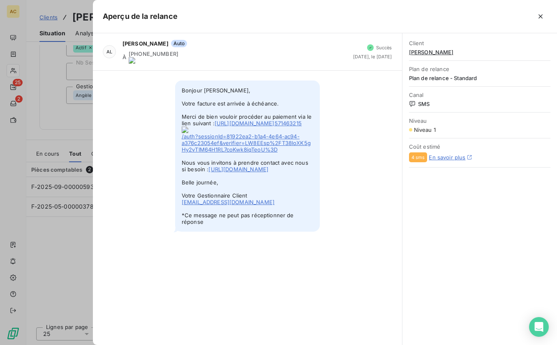
click at [196, 285] on div "AL [PERSON_NAME] Auto À [PHONE_NUMBER] Succès [DATE], le [DATE] Bonjour [PERSON…" at bounding box center [248, 189] width 310 height 312
click at [540, 19] on icon "button" at bounding box center [541, 16] width 8 height 8
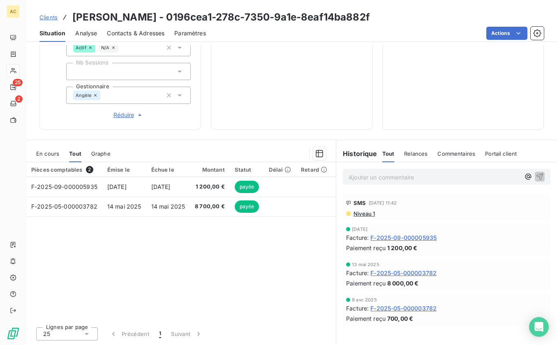
click at [128, 36] on span "Contacts & Adresses" at bounding box center [136, 33] width 58 height 8
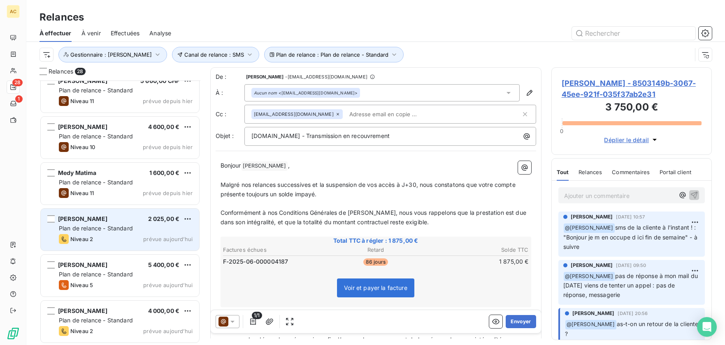
scroll to position [1025, 0]
click at [130, 224] on div "Plan de relance - Standard" at bounding box center [126, 228] width 134 height 8
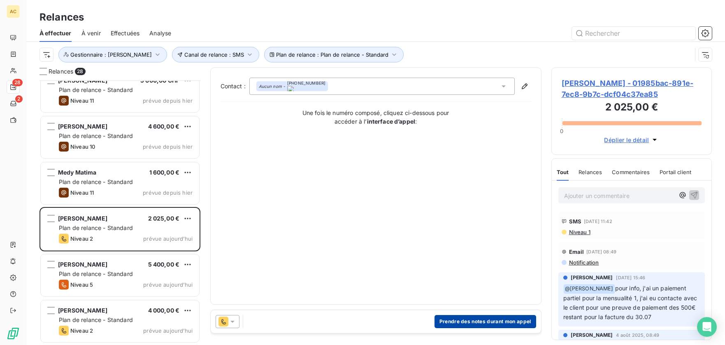
click at [502, 318] on button "Prendre des notes durant mon appel" at bounding box center [485, 321] width 102 height 13
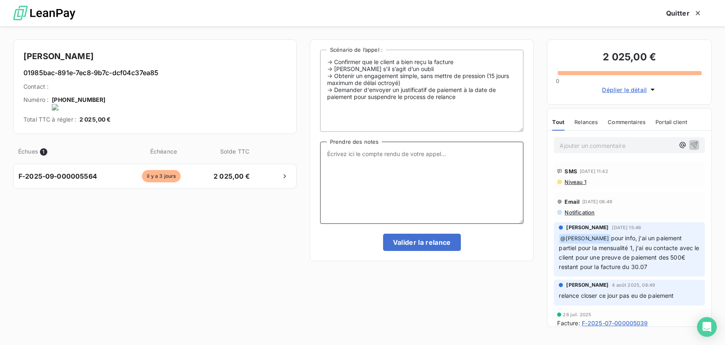
click at [399, 170] on textarea "Prendre des notes" at bounding box center [422, 183] width 204 height 82
click at [105, 89] on onoff-telecom-ce-actions-button at bounding box center [105, 89] width 0 height 0
drag, startPoint x: 55, startPoint y: 100, endPoint x: 102, endPoint y: 102, distance: 47.7
click at [102, 102] on onoff-telecom-ce-phone-number-wrapper "[PHONE_NUMBER]" at bounding box center [78, 99] width 53 height 7
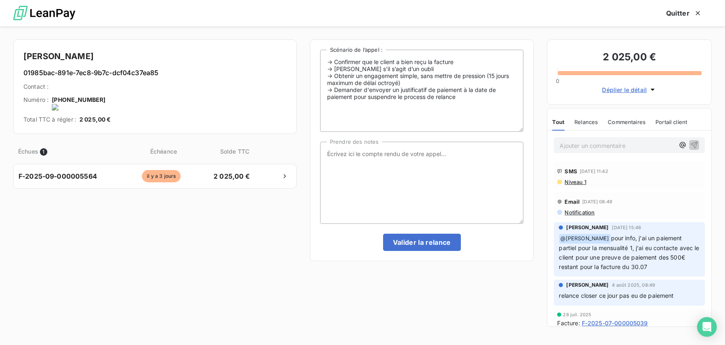
copy onoff-telecom-ce-phone-number-wrapper "[PHONE_NUMBER]"
click at [392, 166] on textarea "Prendre des notes" at bounding box center [422, 183] width 204 height 82
click at [389, 159] on textarea "Prendre des notes" at bounding box center [422, 183] width 204 height 82
type textarea "appel Onoff impossible - relance via [GEOGRAPHIC_DATA]"
click at [435, 243] on button "Valider la relance" at bounding box center [422, 242] width 78 height 17
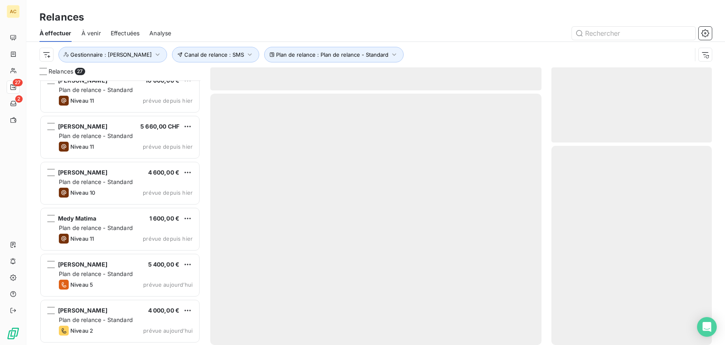
scroll to position [979, 0]
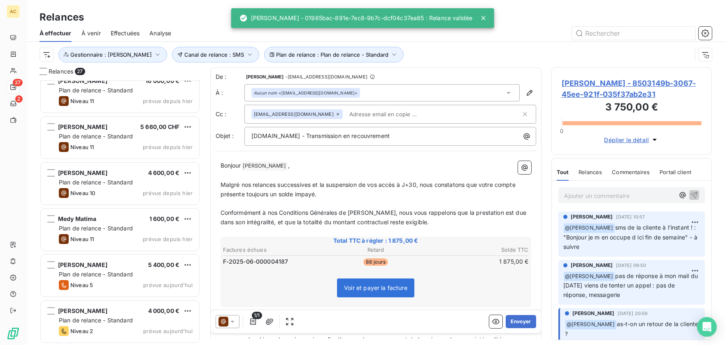
click at [555, 246] on div "Angèle GAUDIN 10 sept. 2025, 10:57 ﻿ @ Hilal Taskin sms de la cliente à l'insta…" at bounding box center [632, 234] width 160 height 49
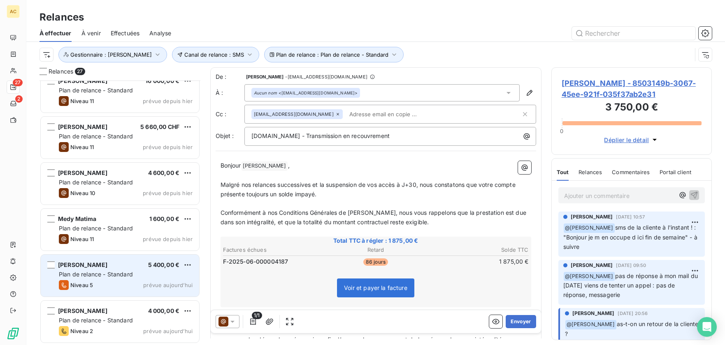
click at [123, 280] on div "Nicolas BOYER 5 400,00 € Plan de relance - Standard Niveau 5 prévue aujourd’hui" at bounding box center [120, 276] width 158 height 42
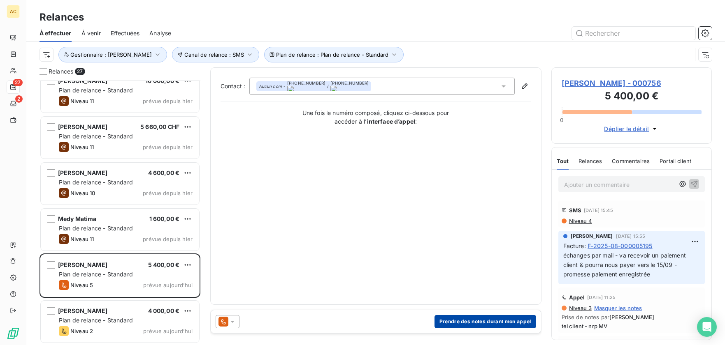
click at [479, 322] on button "Prendre des notes durant mon appel" at bounding box center [485, 321] width 102 height 13
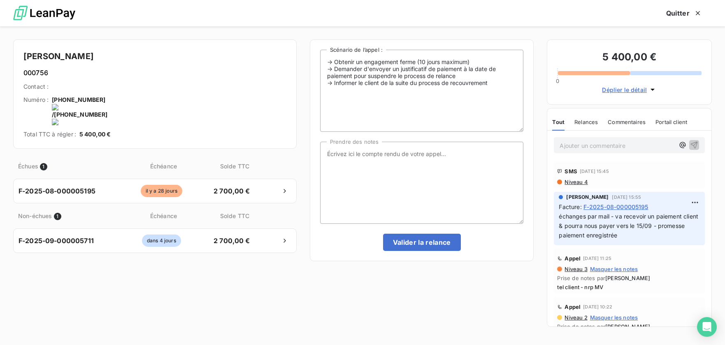
click at [108, 89] on onoff-telecom-ce-actions-button at bounding box center [108, 89] width 0 height 0
click at [378, 156] on textarea "Prendre des notes" at bounding box center [422, 183] width 204 height 82
type textarea "tel client - nrp MV"
click at [448, 243] on button "Valider la relance" at bounding box center [422, 242] width 78 height 17
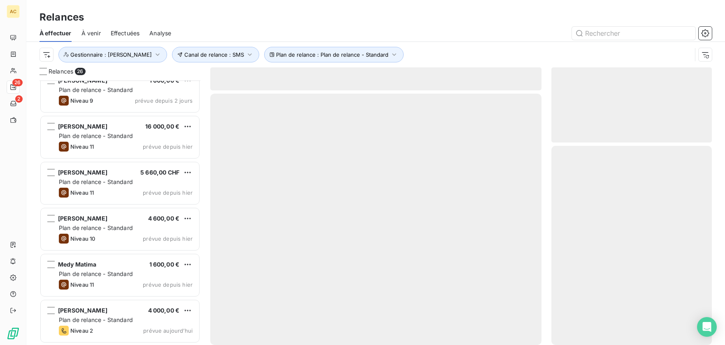
scroll to position [933, 0]
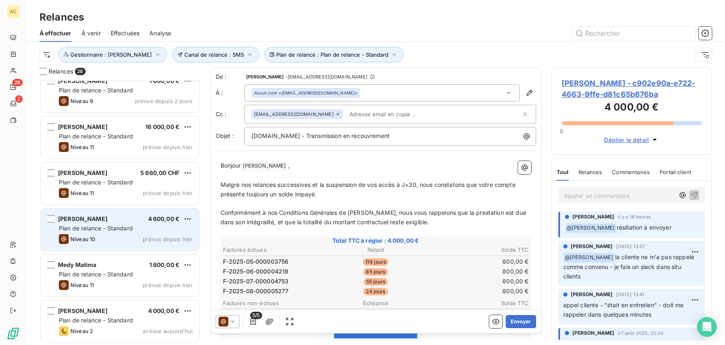
scroll to position [933, 0]
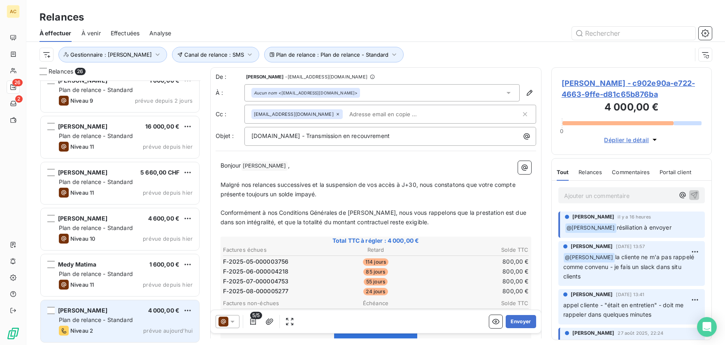
click at [113, 315] on div "Arnaud Humbert 4 000,00 € Plan de relance - Standard Niveau 2 prévue aujourd’hui" at bounding box center [120, 322] width 158 height 42
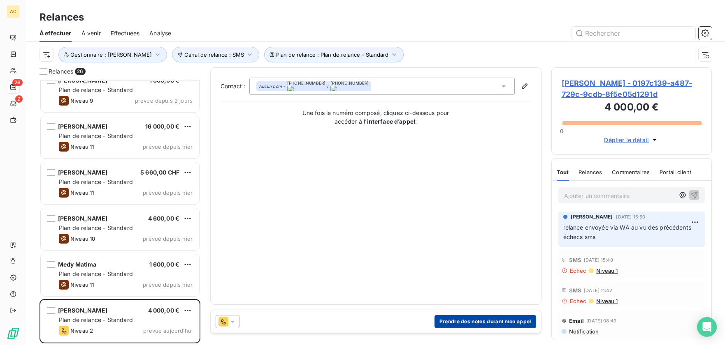
click at [493, 322] on button "Prendre des notes durant mon appel" at bounding box center [485, 321] width 102 height 13
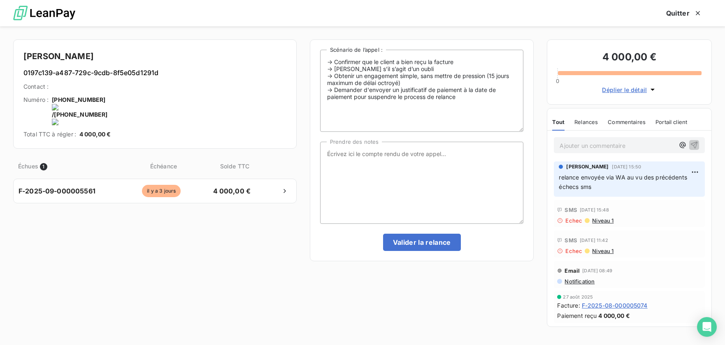
click at [107, 89] on onoff-telecom-ce-actions-button at bounding box center [107, 89] width 0 height 0
click at [375, 154] on textarea "Prendre des notes" at bounding box center [422, 183] width 204 height 82
click at [434, 155] on textarea "Prendre des notes" at bounding box center [422, 183] width 204 height 82
type textarea "tel client - nrp MV"
click at [427, 244] on button "Valider la relance" at bounding box center [422, 242] width 78 height 17
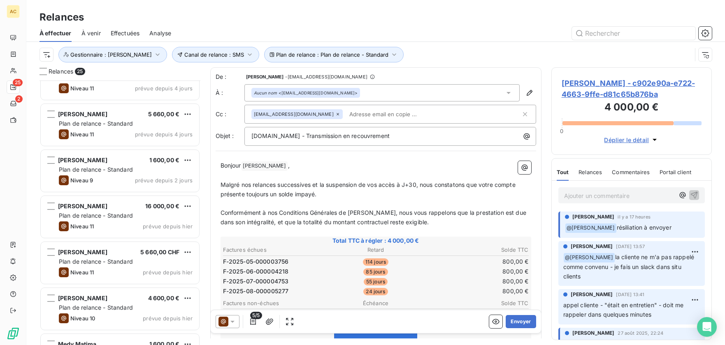
scroll to position [887, 0]
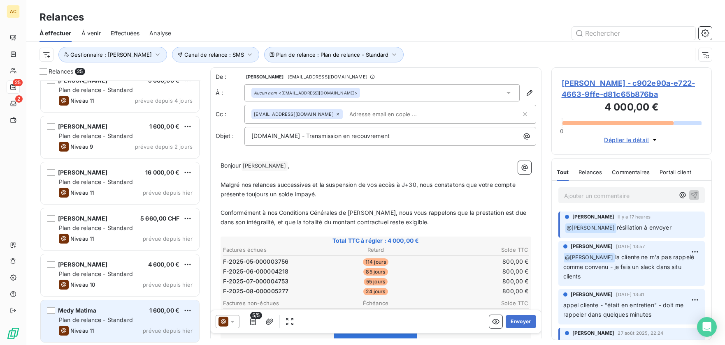
click at [105, 320] on span "Plan de relance - Standard" at bounding box center [96, 320] width 74 height 7
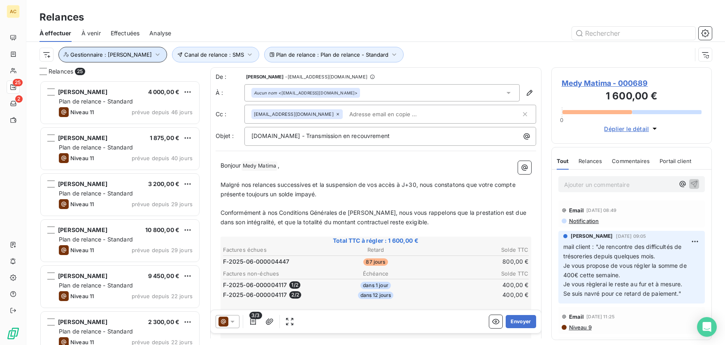
click at [111, 53] on span "Gestionnaire : Angèle" at bounding box center [110, 54] width 81 height 7
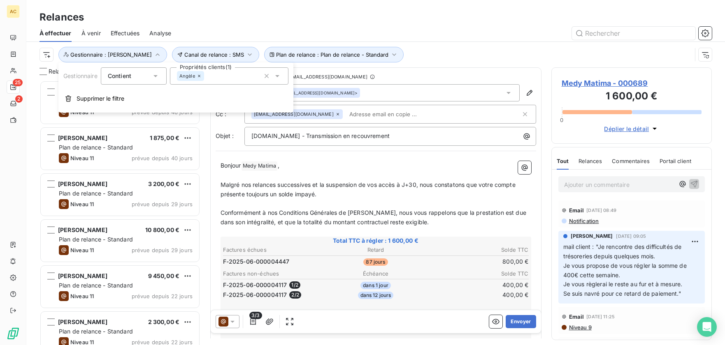
click at [197, 77] on icon at bounding box center [199, 76] width 5 height 5
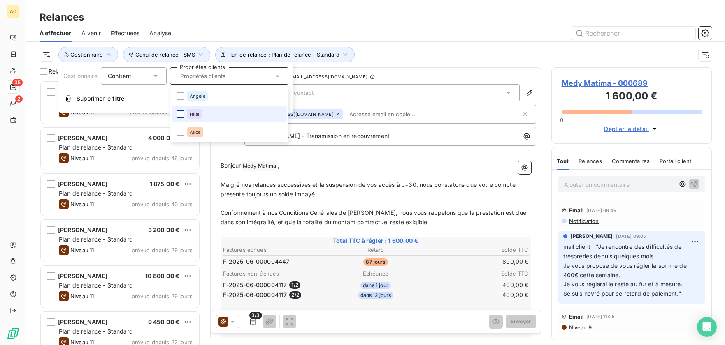
scroll to position [259, 154]
click at [177, 131] on div at bounding box center [179, 132] width 7 height 7
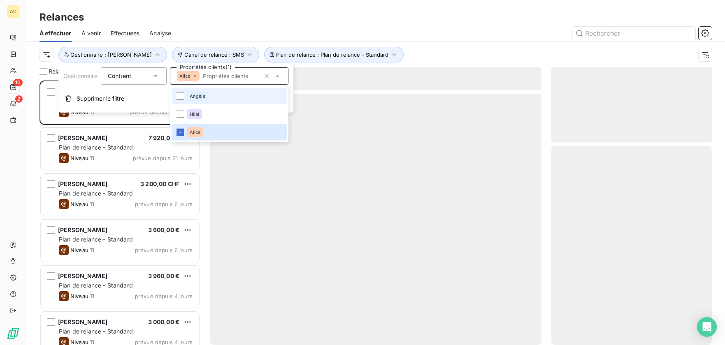
scroll to position [259, 154]
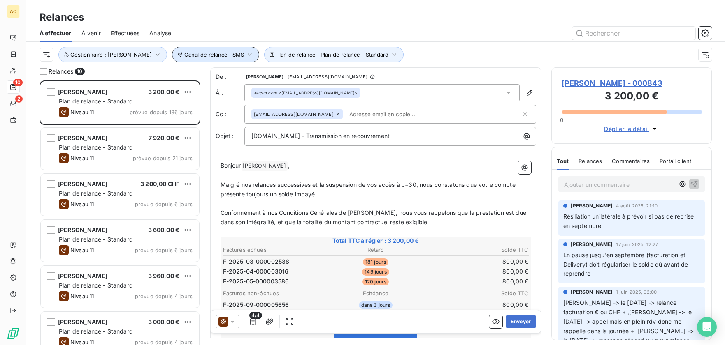
click at [192, 58] on button "Canal de relance : SMS" at bounding box center [215, 55] width 87 height 16
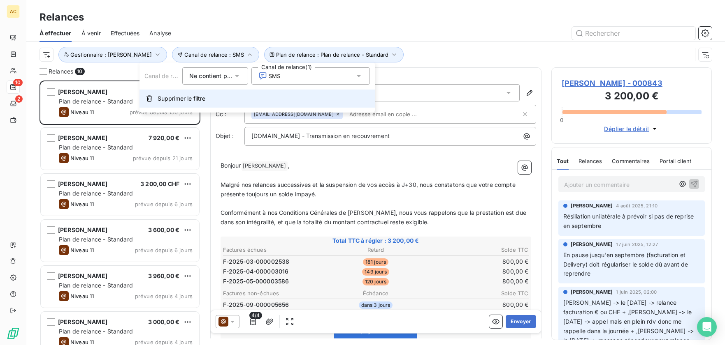
click at [163, 101] on span "Supprimer le filtre" at bounding box center [182, 99] width 48 height 8
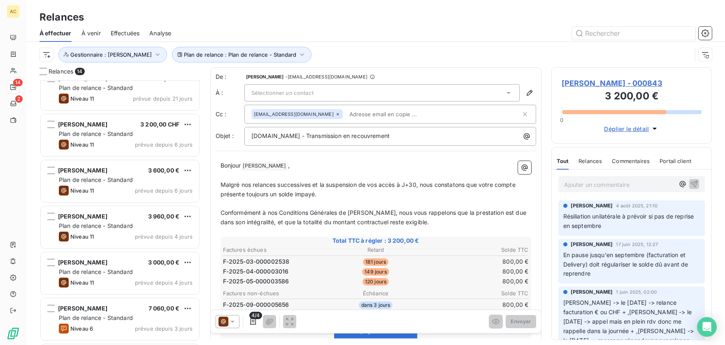
scroll to position [380, 0]
